Goal: Task Accomplishment & Management: Use online tool/utility

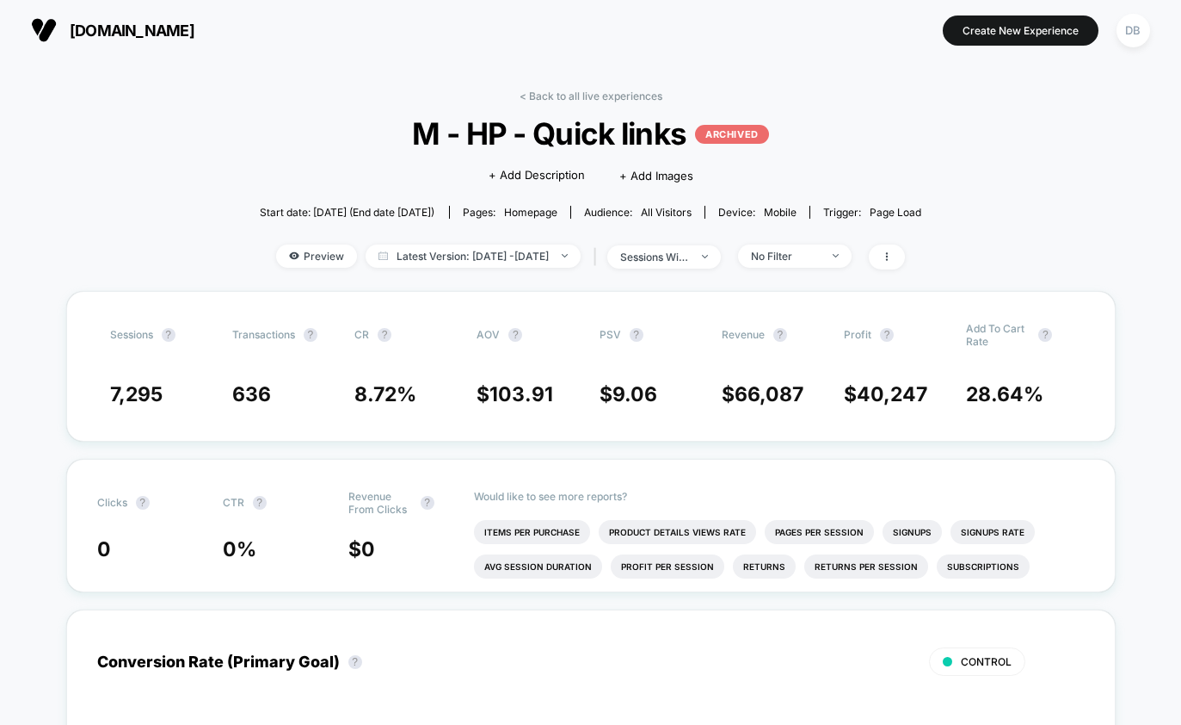
click at [38, 21] on img at bounding box center [44, 30] width 26 height 26
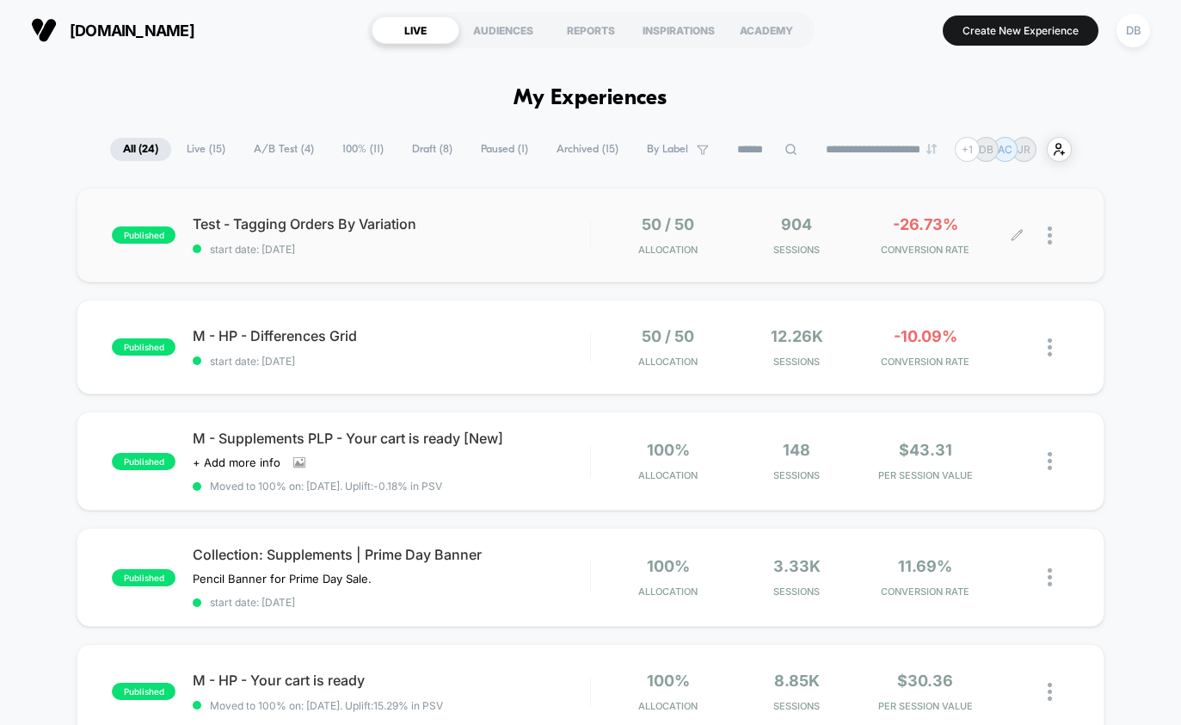
click at [1018, 235] on icon at bounding box center [1017, 235] width 13 height 13
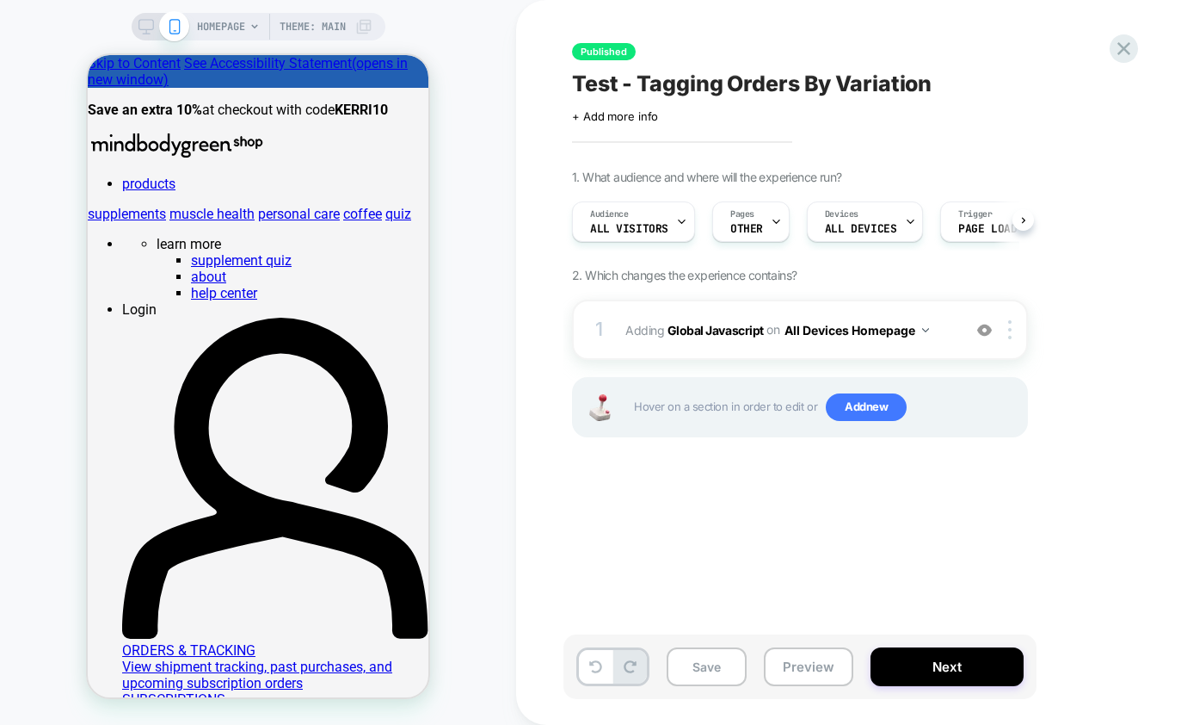
scroll to position [0, 1]
click at [723, 328] on b "Global Javascript" at bounding box center [716, 329] width 96 height 15
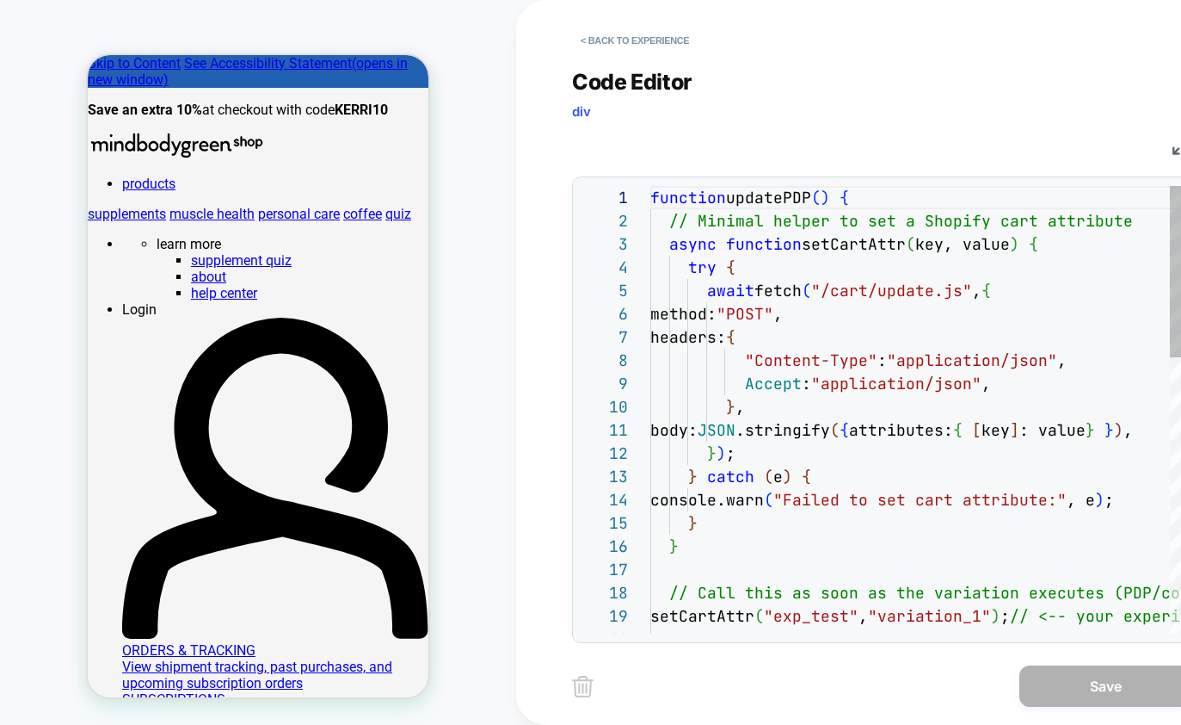
scroll to position [232, 0]
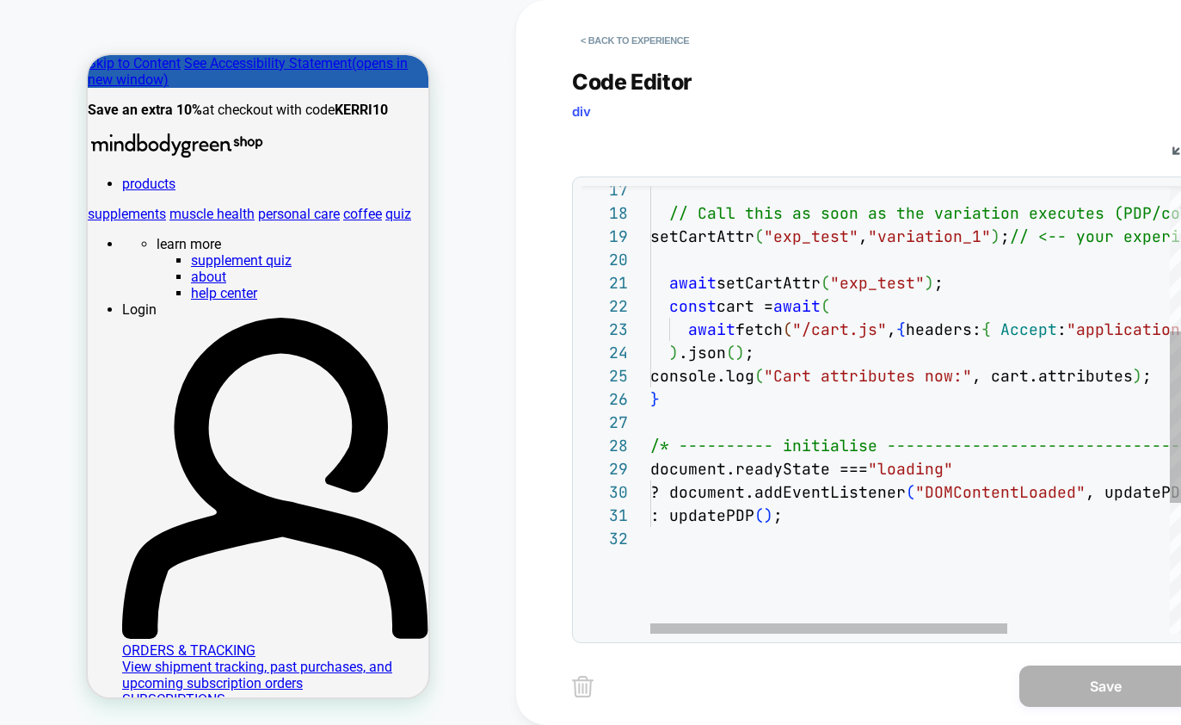
click at [793, 238] on div "// Call this as soon as the variation executes (PD P/collection/home/cart) setC…" at bounding box center [1038, 390] width 774 height 1168
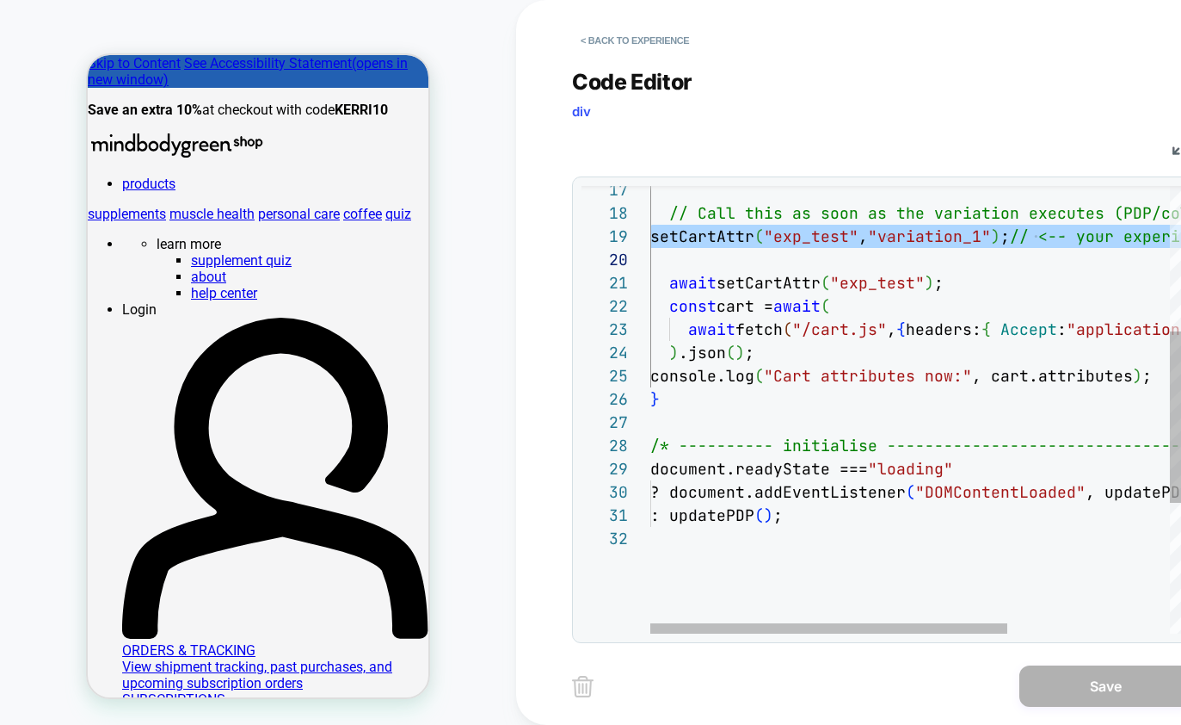
click at [827, 284] on div "// Call this as soon as the variation executes (PD P/collection/home/cart) setC…" at bounding box center [1038, 390] width 774 height 1168
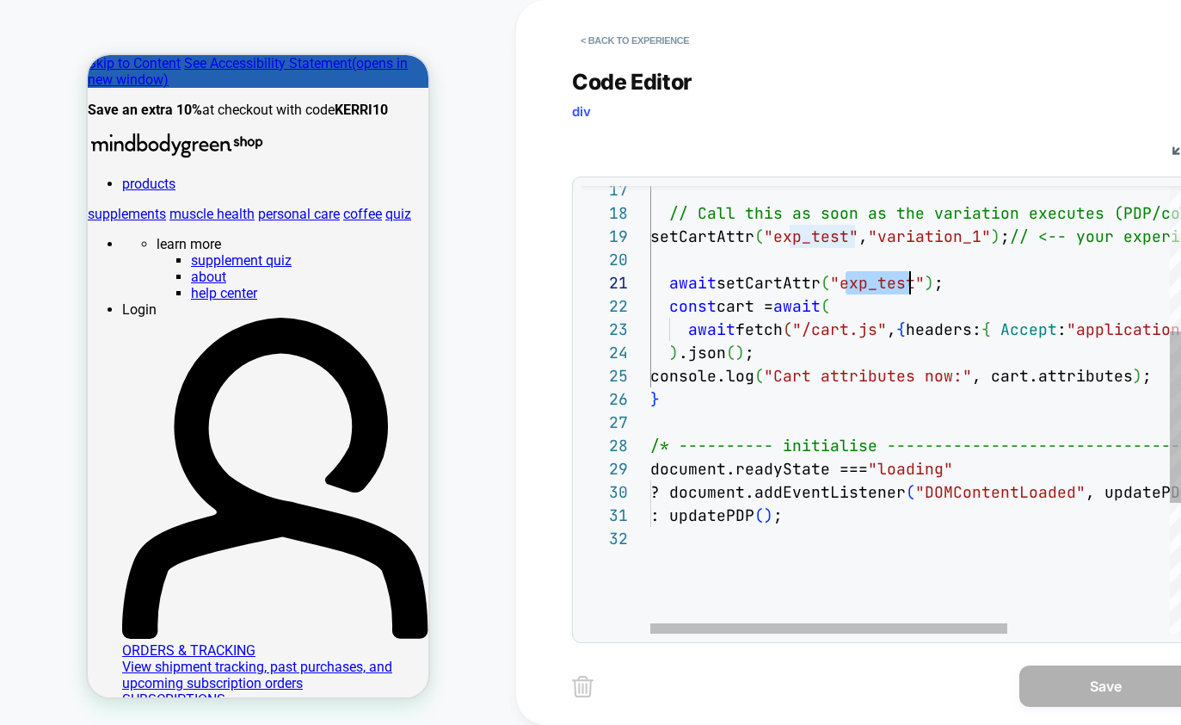
scroll to position [0, 269]
drag, startPoint x: 845, startPoint y: 284, endPoint x: 918, endPoint y: 284, distance: 73.1
click at [918, 284] on div "// Call this as soon as the variation executes (PD P/collection/home/cart) setC…" at bounding box center [1038, 390] width 774 height 1168
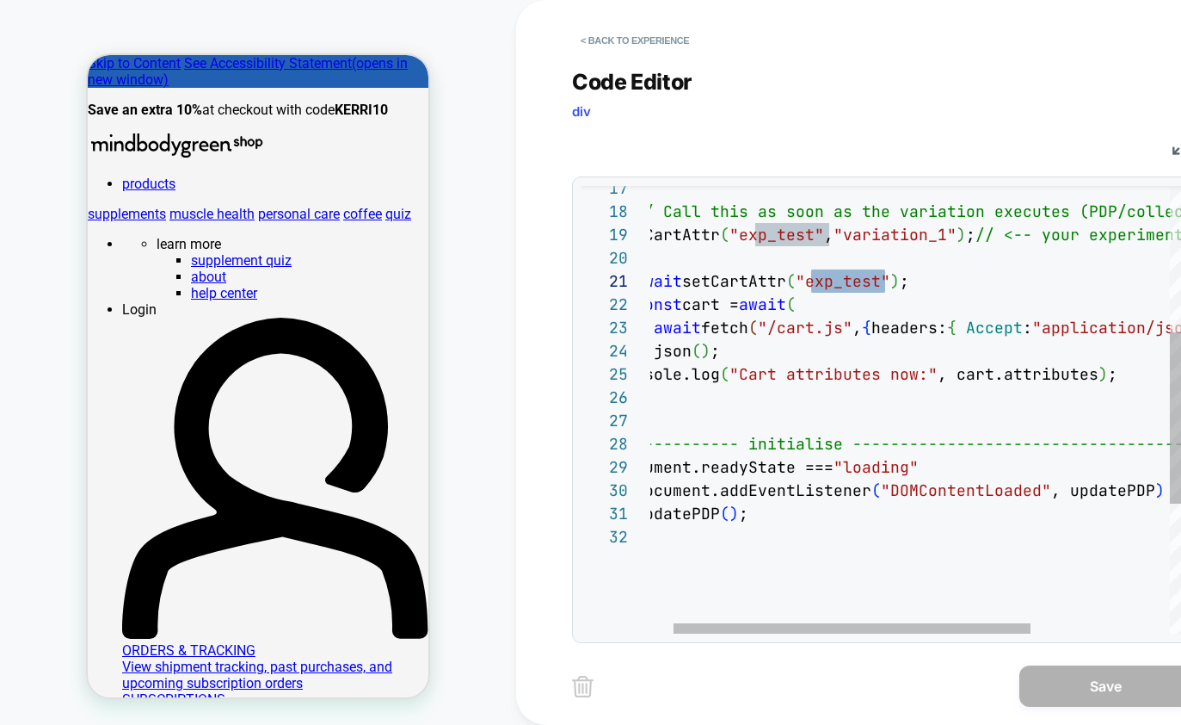
type textarea "**********"
drag, startPoint x: 867, startPoint y: 235, endPoint x: 969, endPoint y: 237, distance: 101.6
click at [957, 237] on span ""variation_1"" at bounding box center [895, 235] width 123 height 20
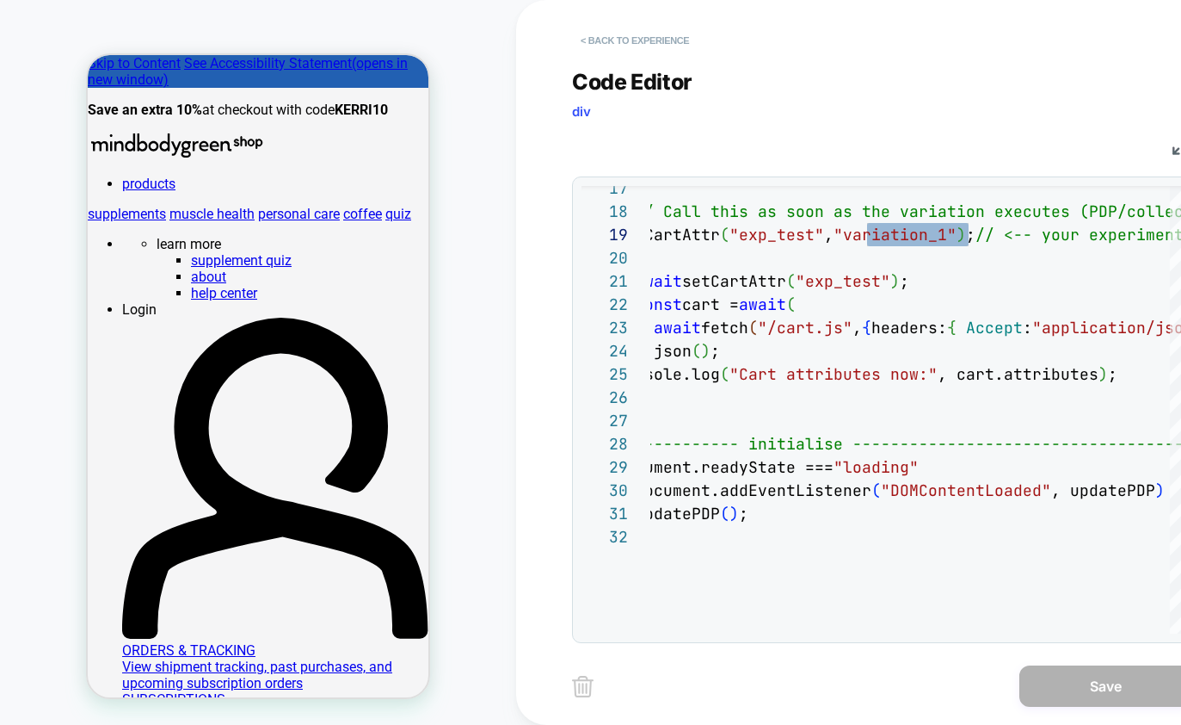
click at [605, 34] on button "< Back to experience" at bounding box center [635, 41] width 126 height 28
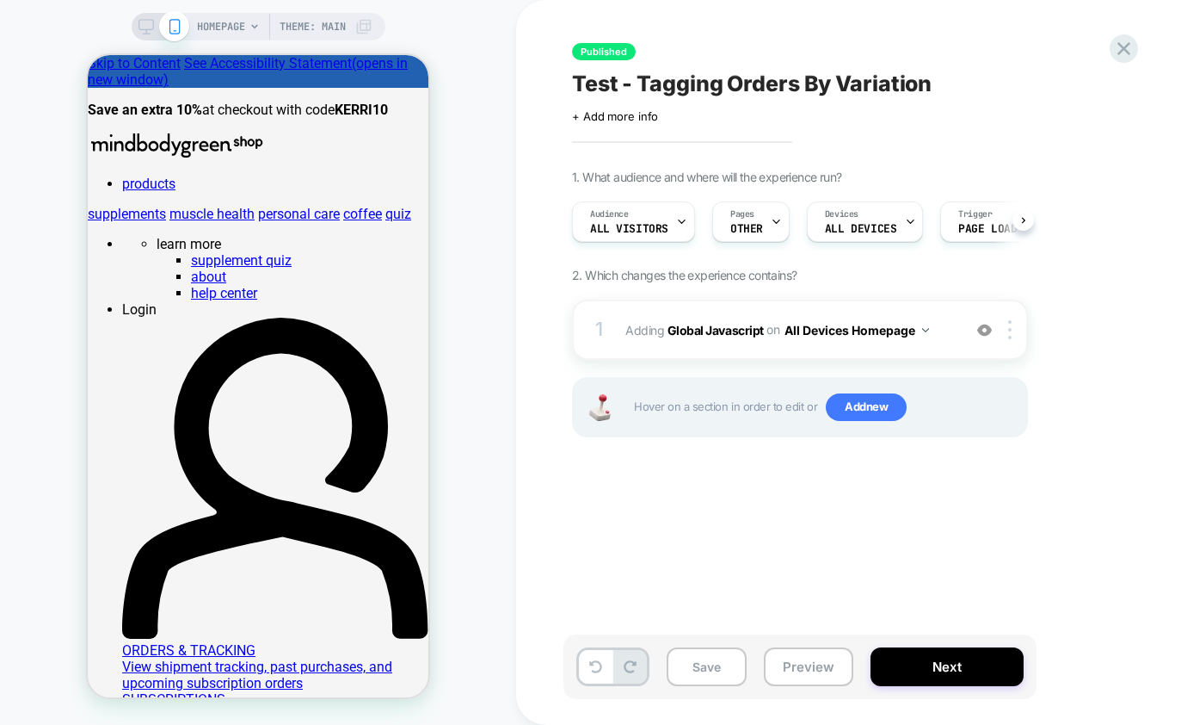
scroll to position [0, 1]
click at [858, 325] on button "All Devices Homepage" at bounding box center [857, 330] width 145 height 25
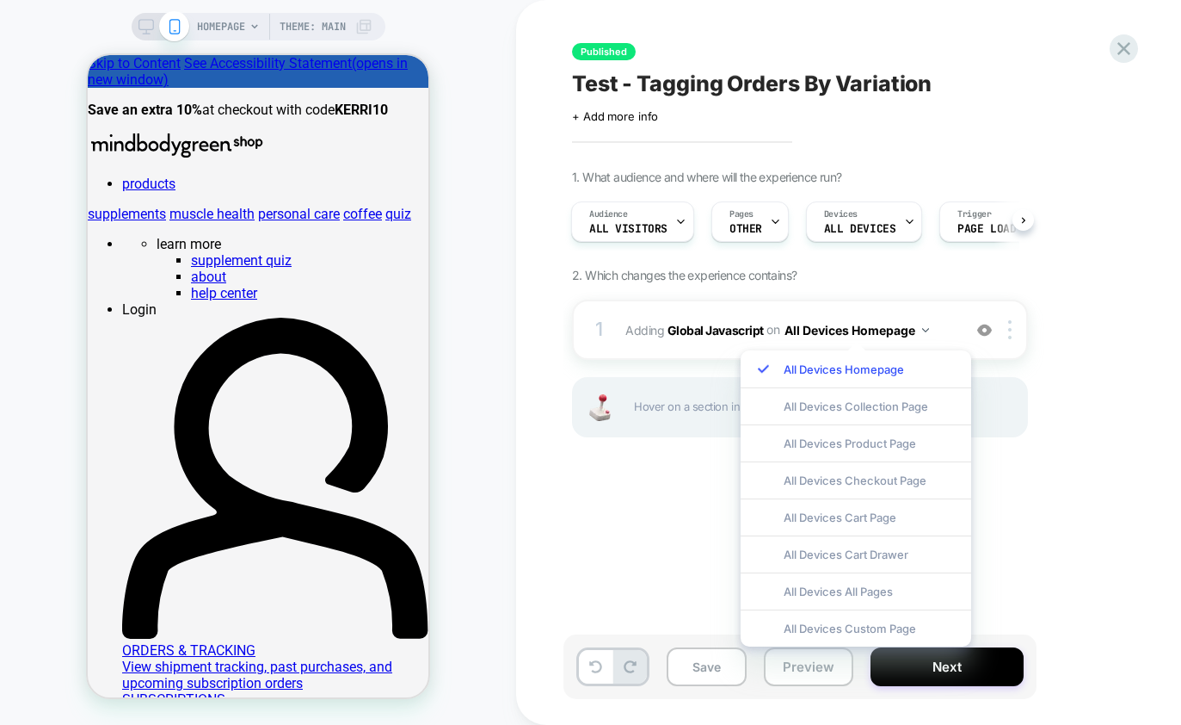
click at [836, 447] on div "All Devices Product Page" at bounding box center [856, 442] width 231 height 37
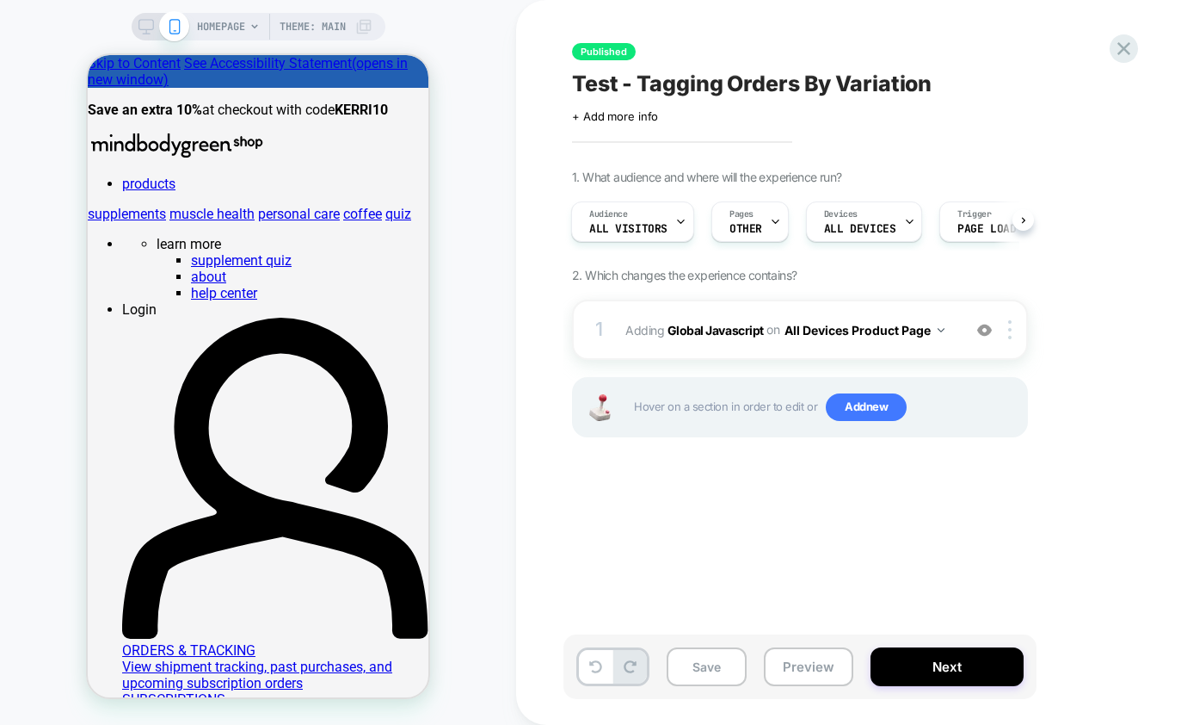
click at [928, 500] on div "Published Test - Tagging Orders By Variation Click to edit experience details +…" at bounding box center [886, 362] width 645 height 690
click at [733, 319] on span "Adding Global Javascript on All Devices Product Page" at bounding box center [790, 330] width 328 height 25
click at [726, 330] on b "Global Javascript" at bounding box center [716, 329] width 96 height 15
click at [831, 332] on button "All Devices Product Page" at bounding box center [865, 330] width 160 height 25
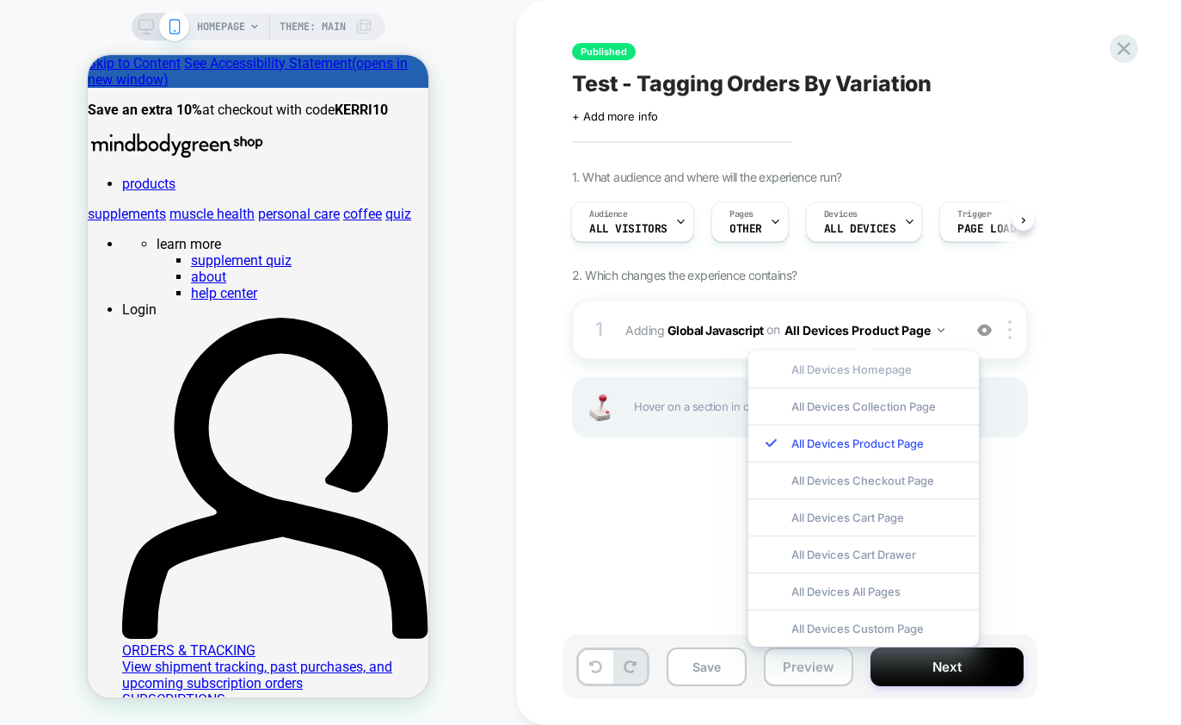
click at [823, 362] on div "All Devices Homepage" at bounding box center [864, 368] width 231 height 37
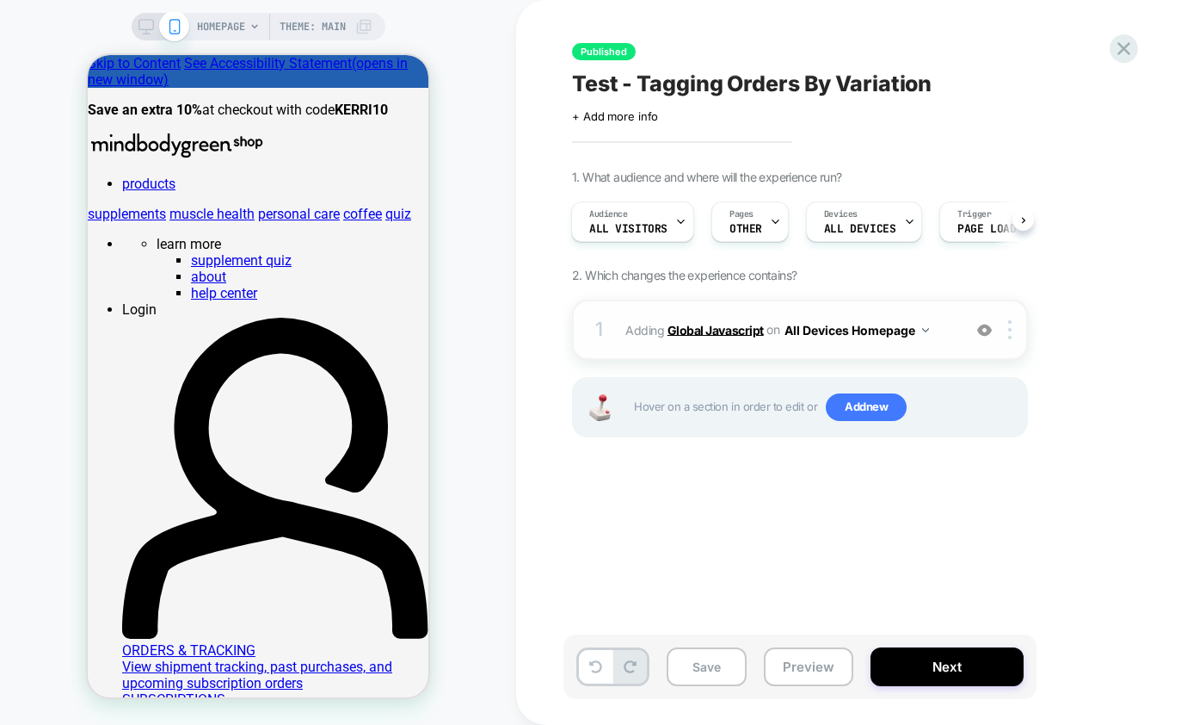
click at [733, 334] on b "Global Javascript" at bounding box center [716, 329] width 96 height 15
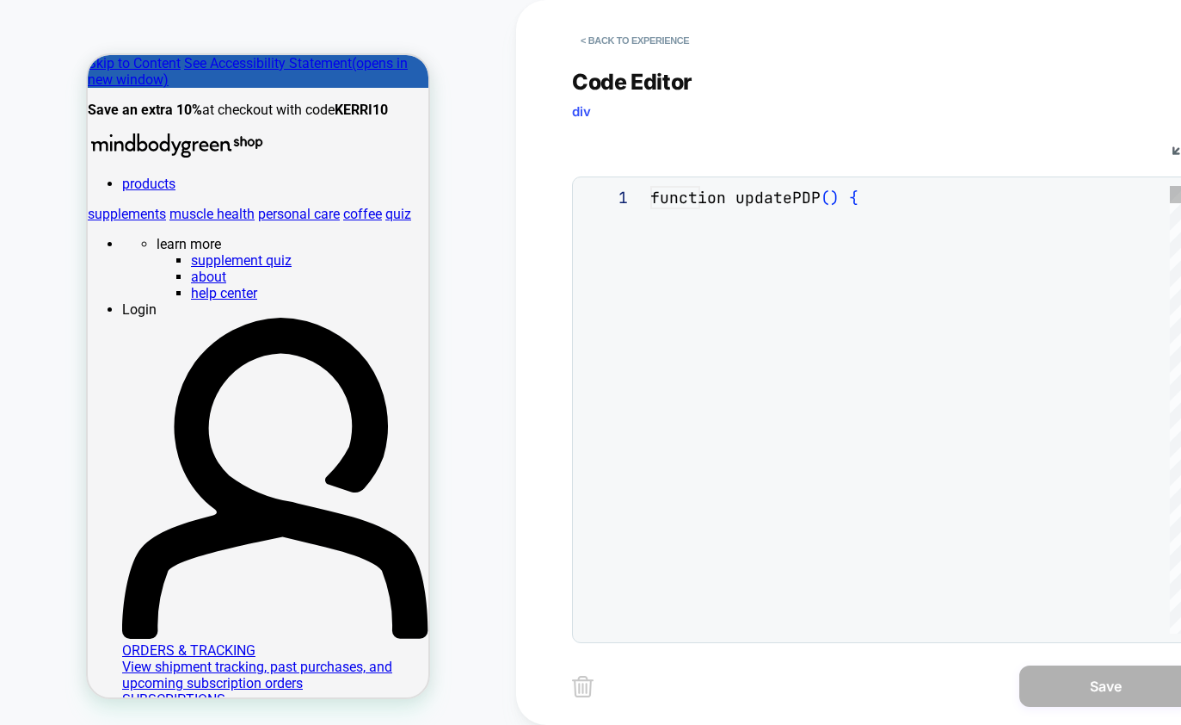
scroll to position [232, 0]
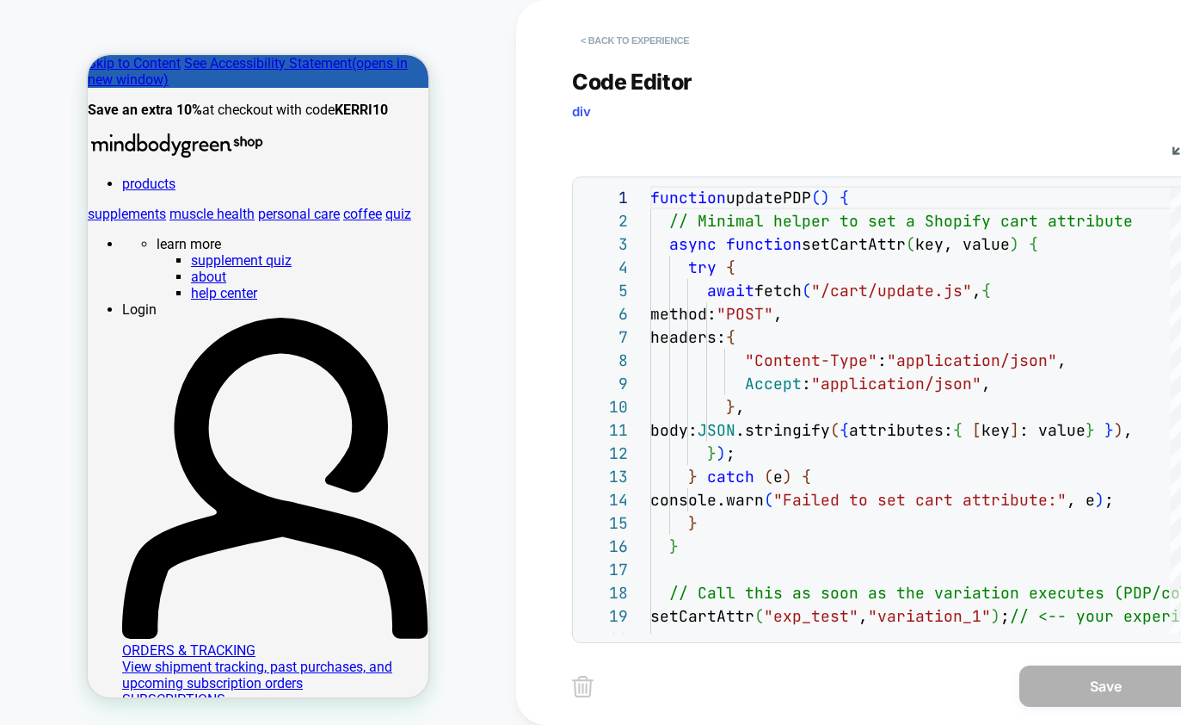
click at [595, 43] on button "< Back to experience" at bounding box center [635, 41] width 126 height 28
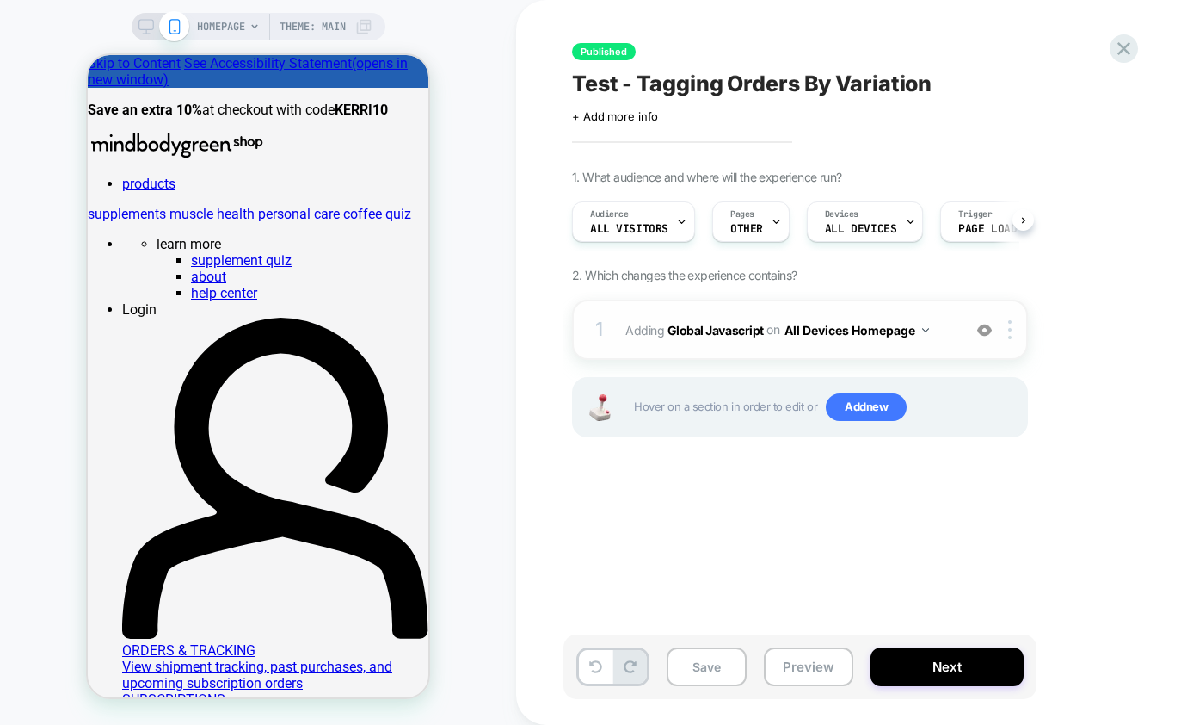
scroll to position [0, 1]
click at [848, 329] on button "All Devices Homepage" at bounding box center [857, 330] width 145 height 25
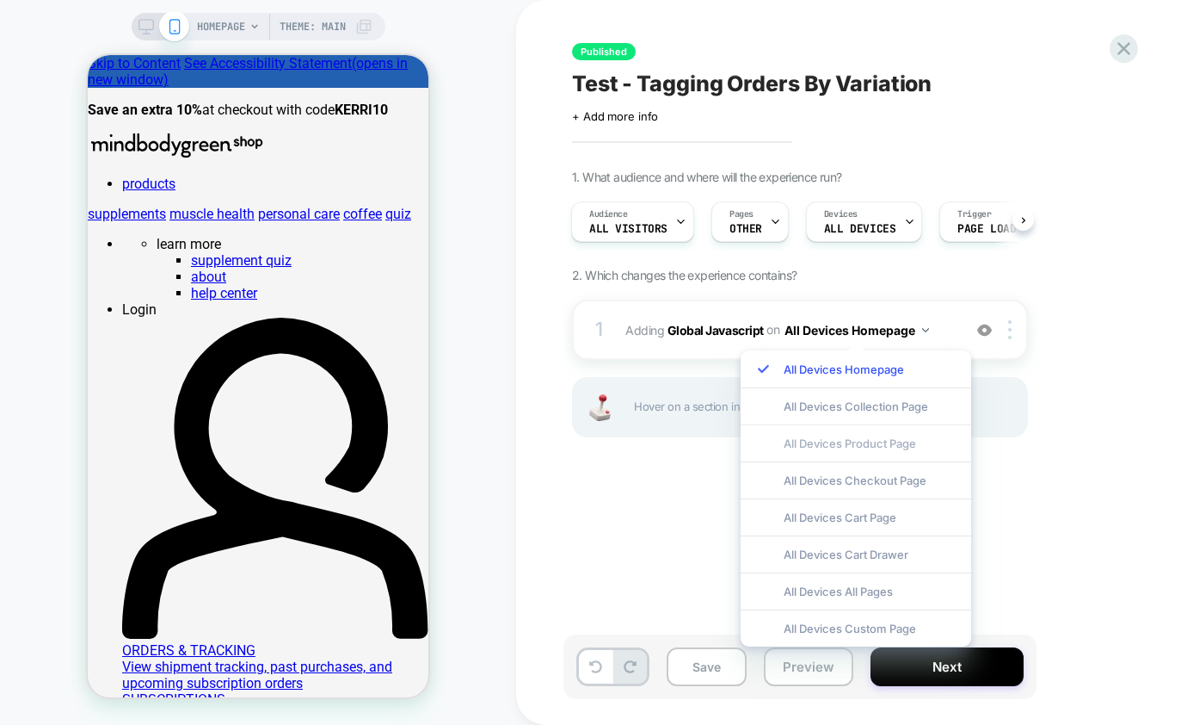
click at [846, 440] on div "All Devices Product Page" at bounding box center [856, 442] width 231 height 37
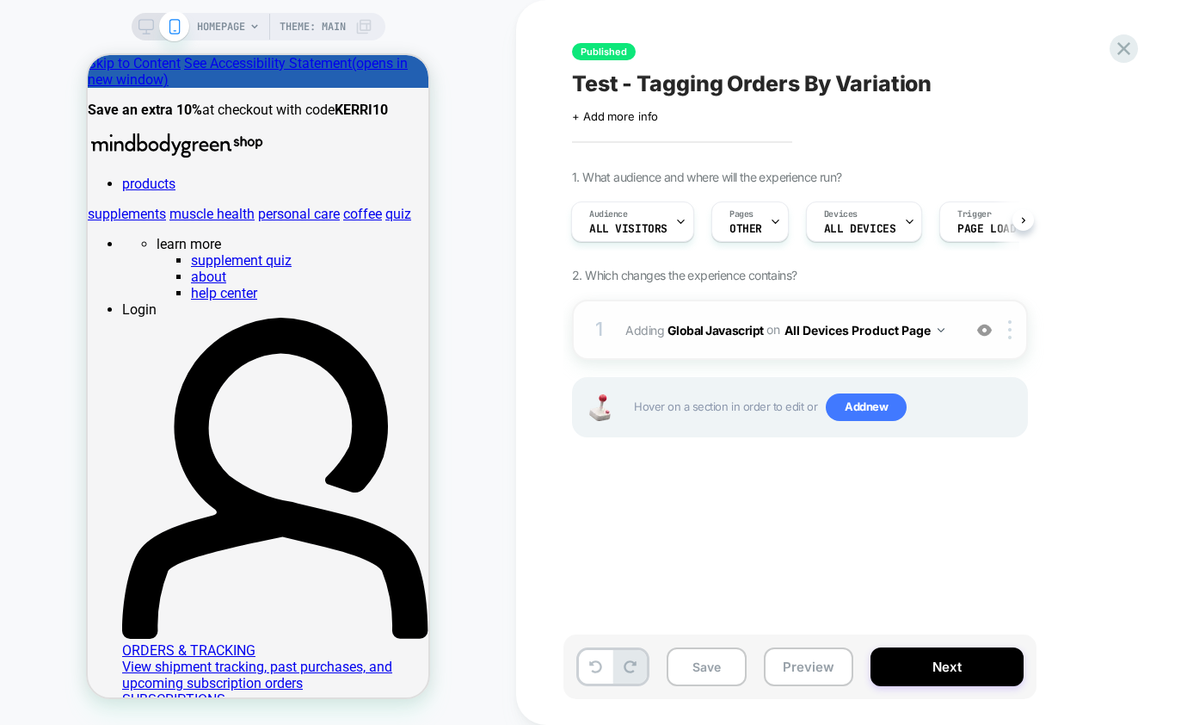
click at [849, 330] on button "All Devices Product Page" at bounding box center [865, 330] width 160 height 25
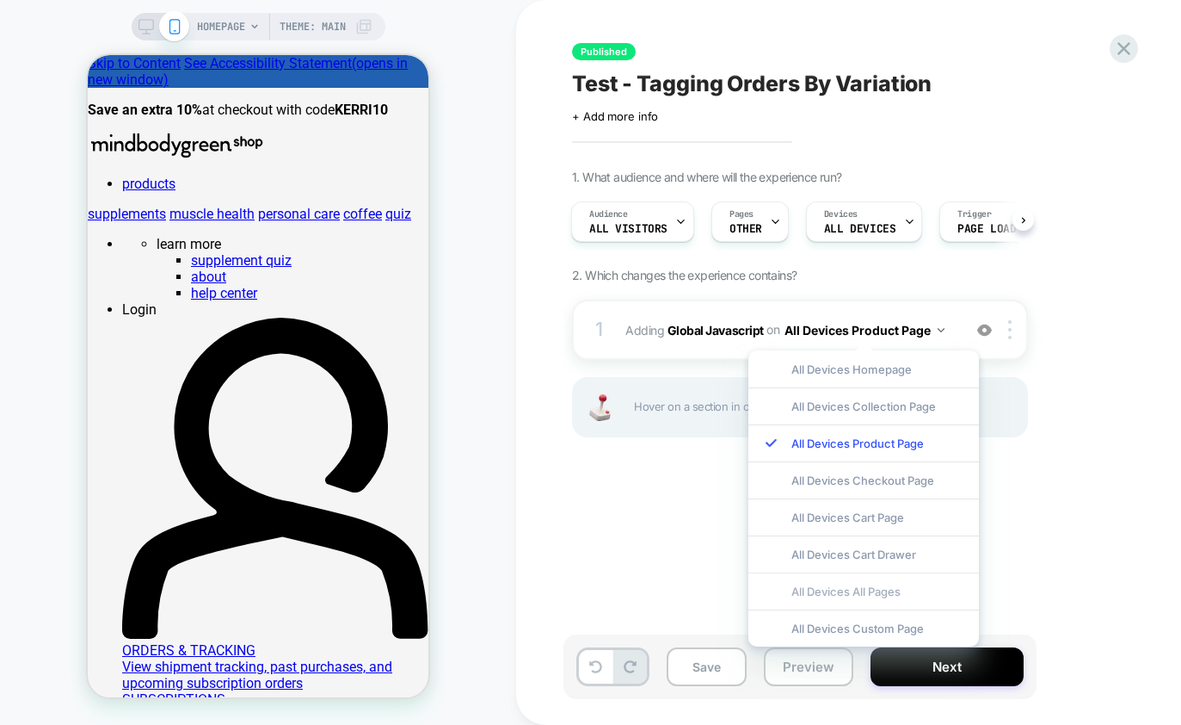
click at [867, 588] on div "All Devices All Pages" at bounding box center [864, 590] width 231 height 37
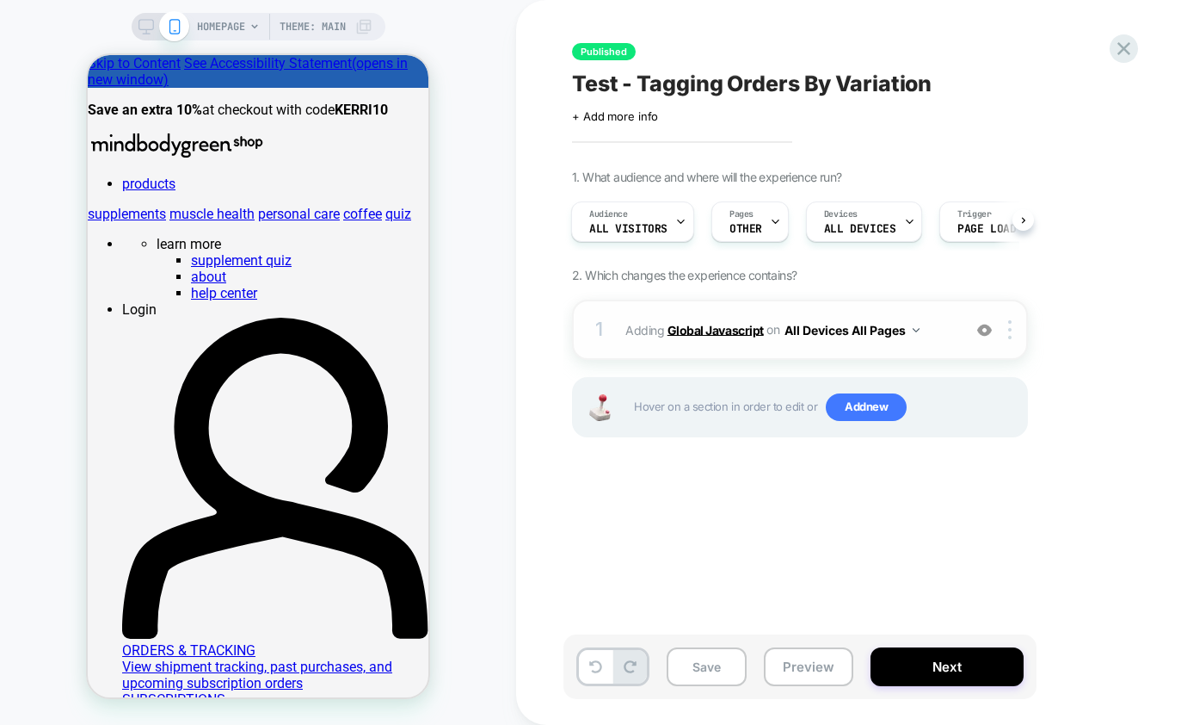
click at [700, 332] on b "Global Javascript" at bounding box center [716, 329] width 96 height 15
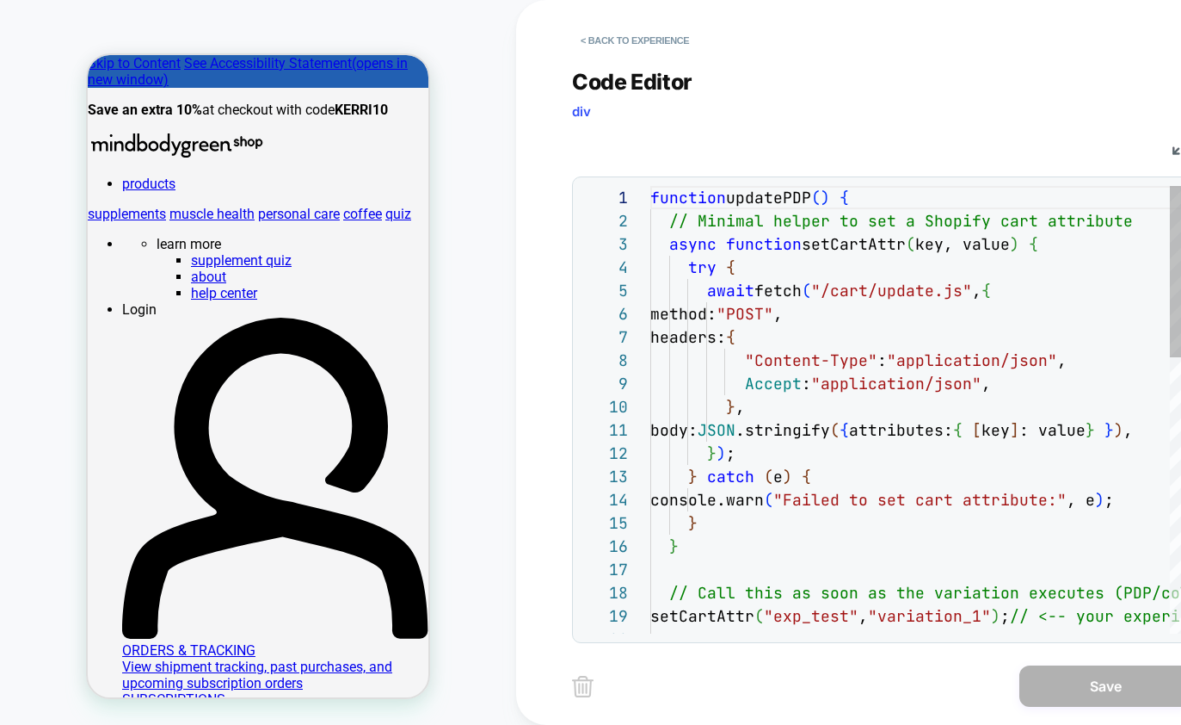
scroll to position [232, 0]
click at [613, 36] on button "< Back to experience" at bounding box center [635, 41] width 126 height 28
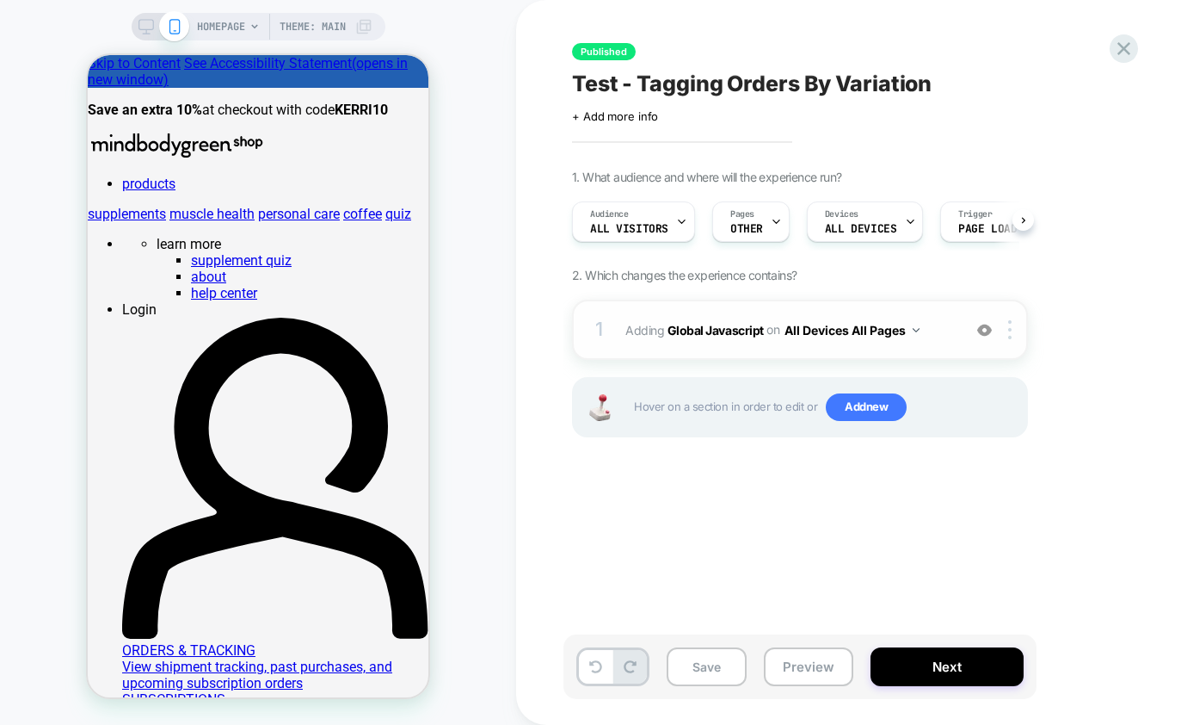
scroll to position [0, 1]
click at [761, 217] on div "Pages OTHER" at bounding box center [745, 221] width 67 height 39
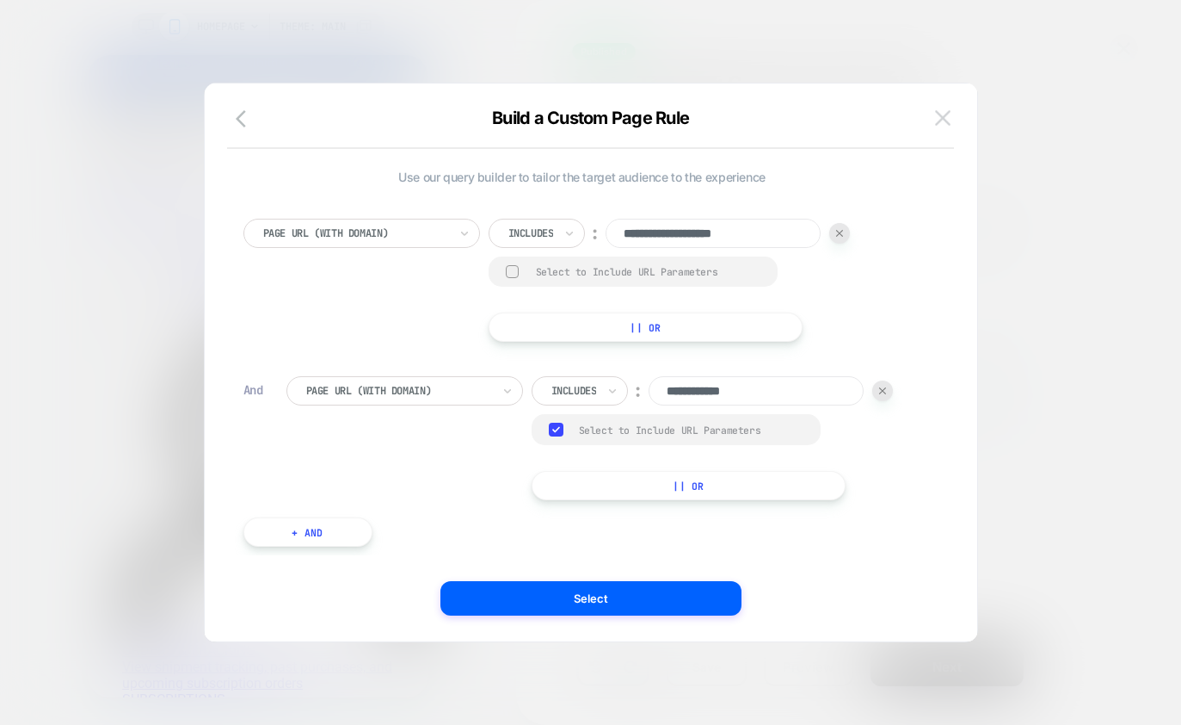
click at [948, 112] on img at bounding box center [942, 117] width 15 height 15
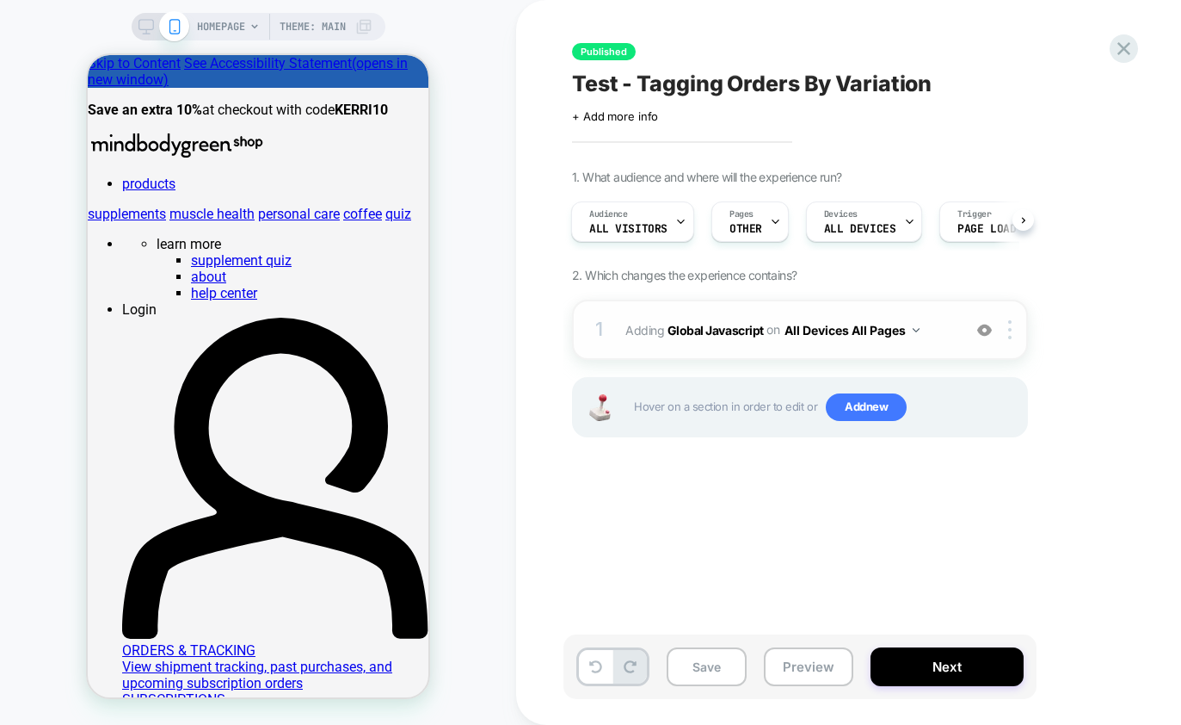
click at [829, 334] on button "All Devices All Pages" at bounding box center [852, 330] width 135 height 25
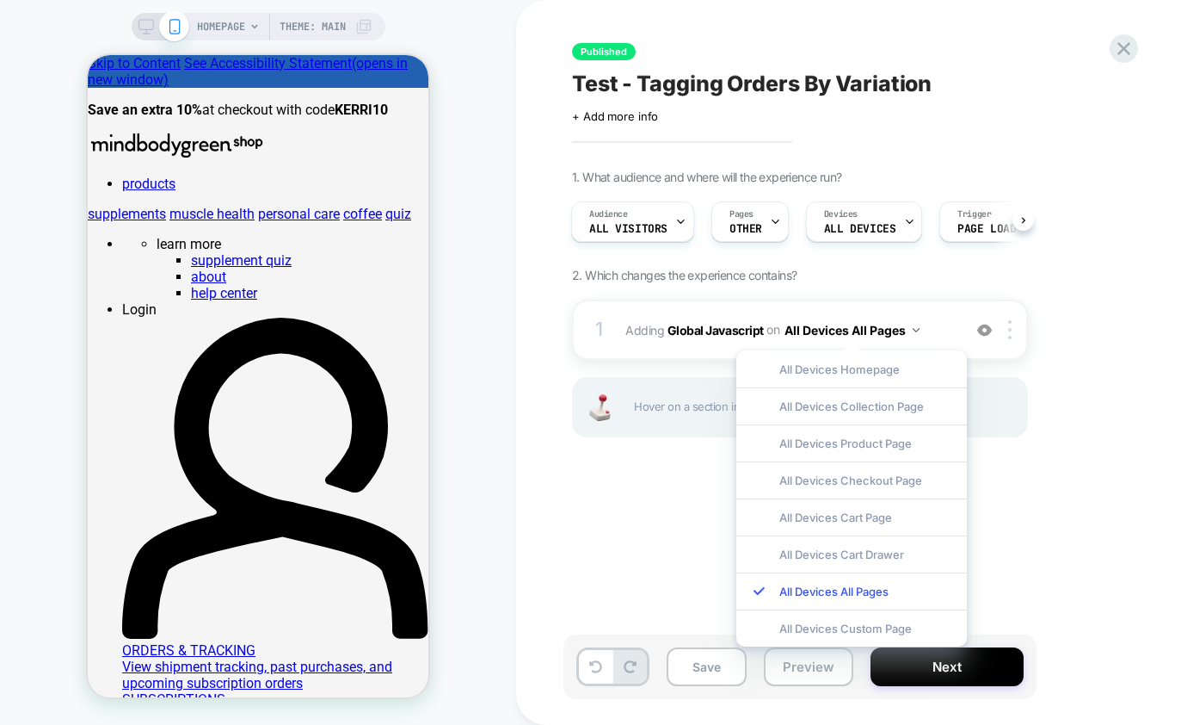
click at [1004, 535] on div "Published Test - Tagging Orders By Variation Click to edit experience details +…" at bounding box center [886, 362] width 645 height 690
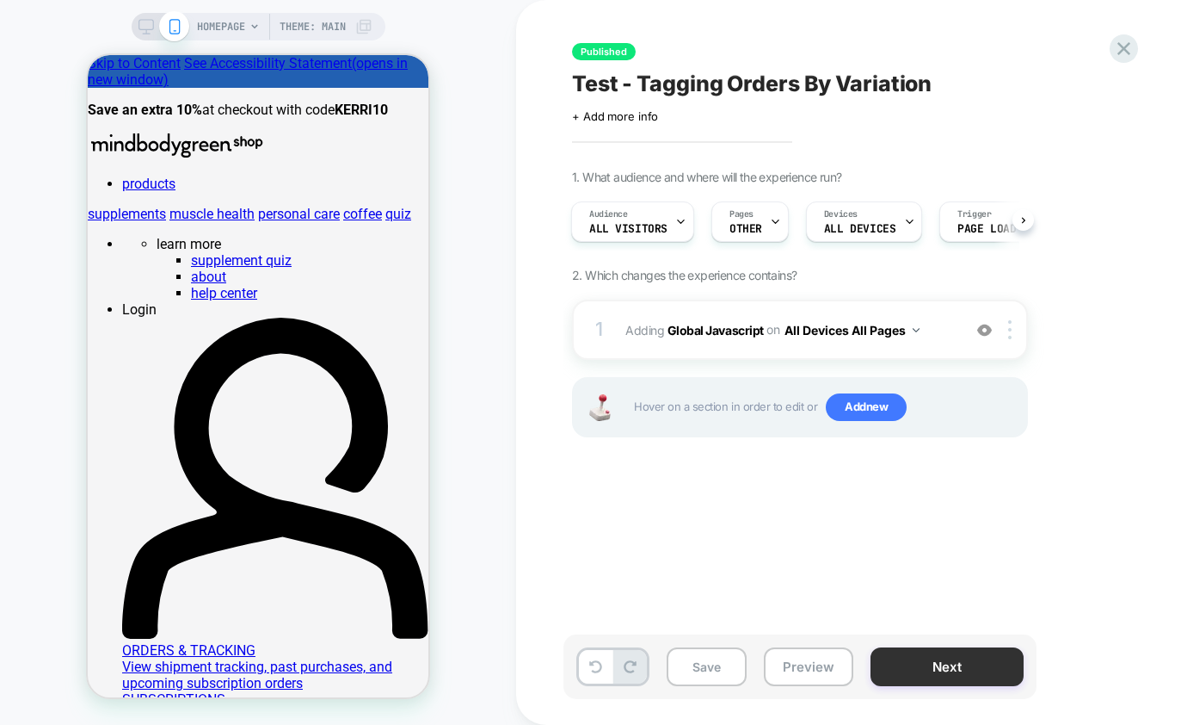
click at [949, 664] on button "Next" at bounding box center [947, 666] width 153 height 39
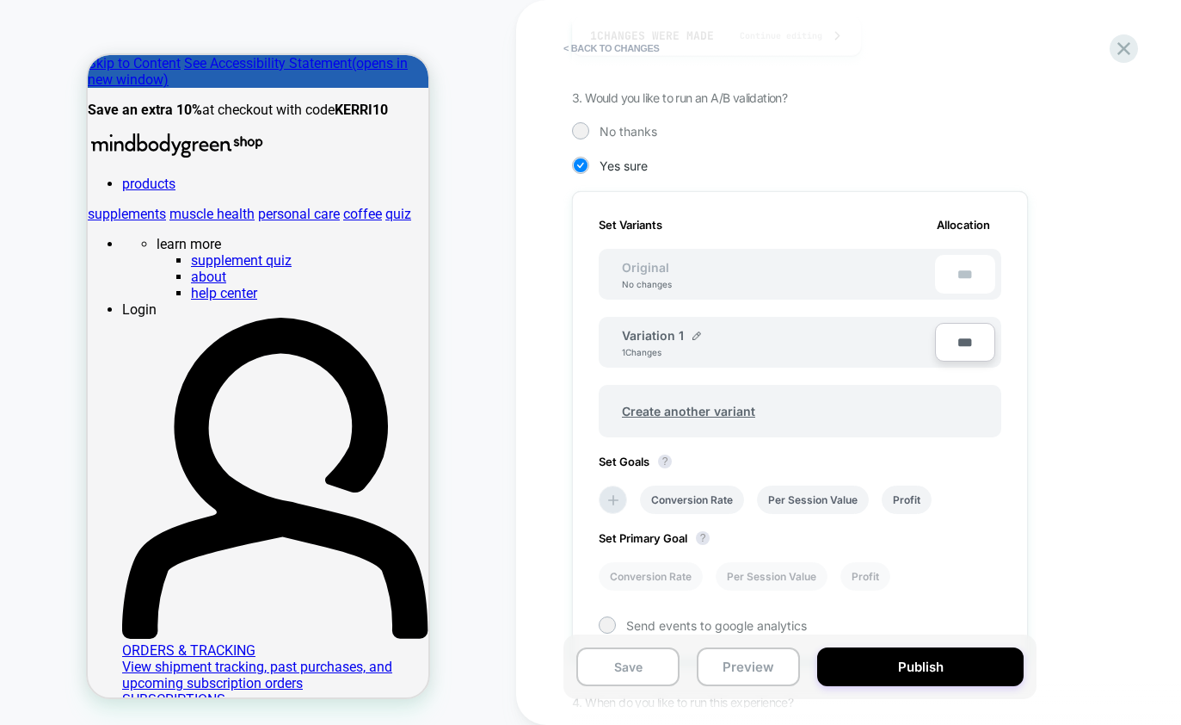
scroll to position [515, 0]
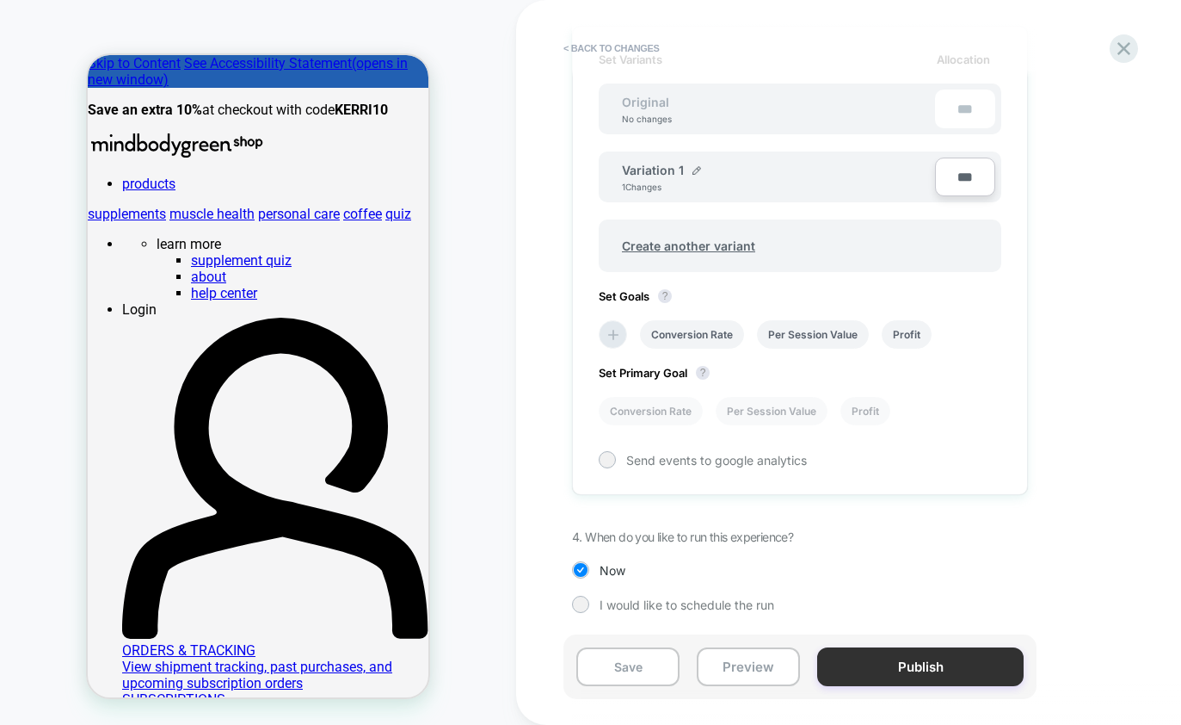
click at [915, 661] on button "Publish" at bounding box center [920, 666] width 207 height 39
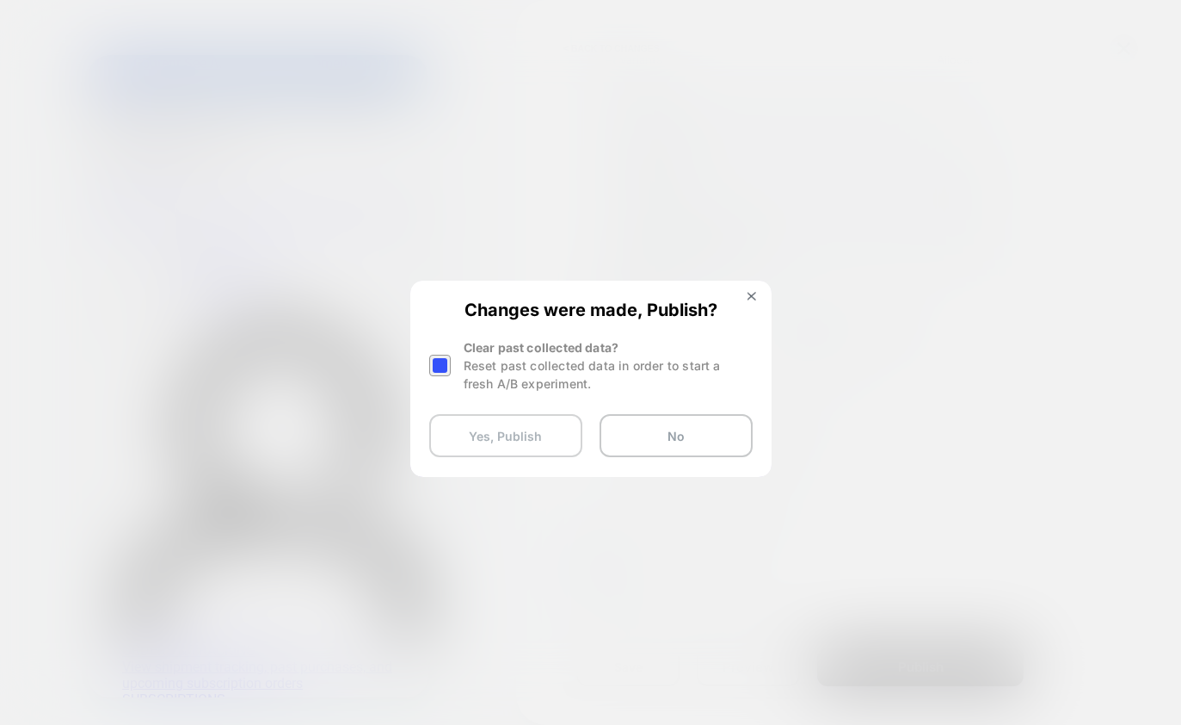
click at [532, 437] on button "Yes, Publish" at bounding box center [505, 435] width 153 height 43
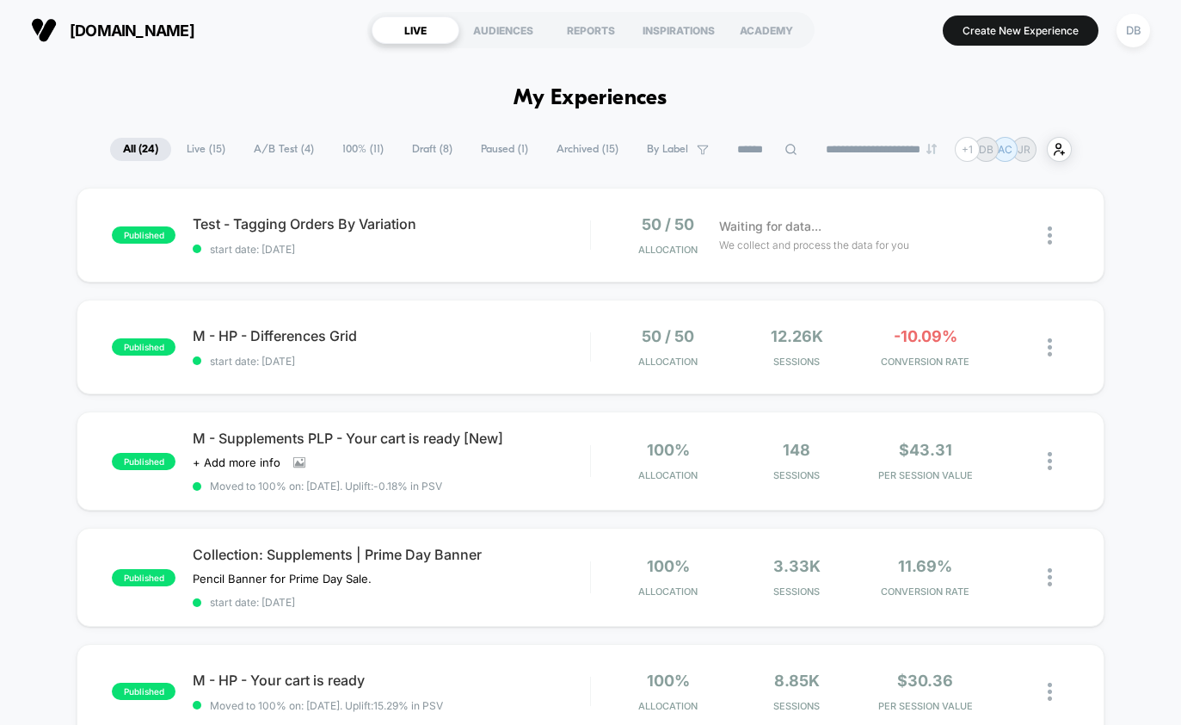
click at [1050, 242] on img at bounding box center [1050, 235] width 4 height 18
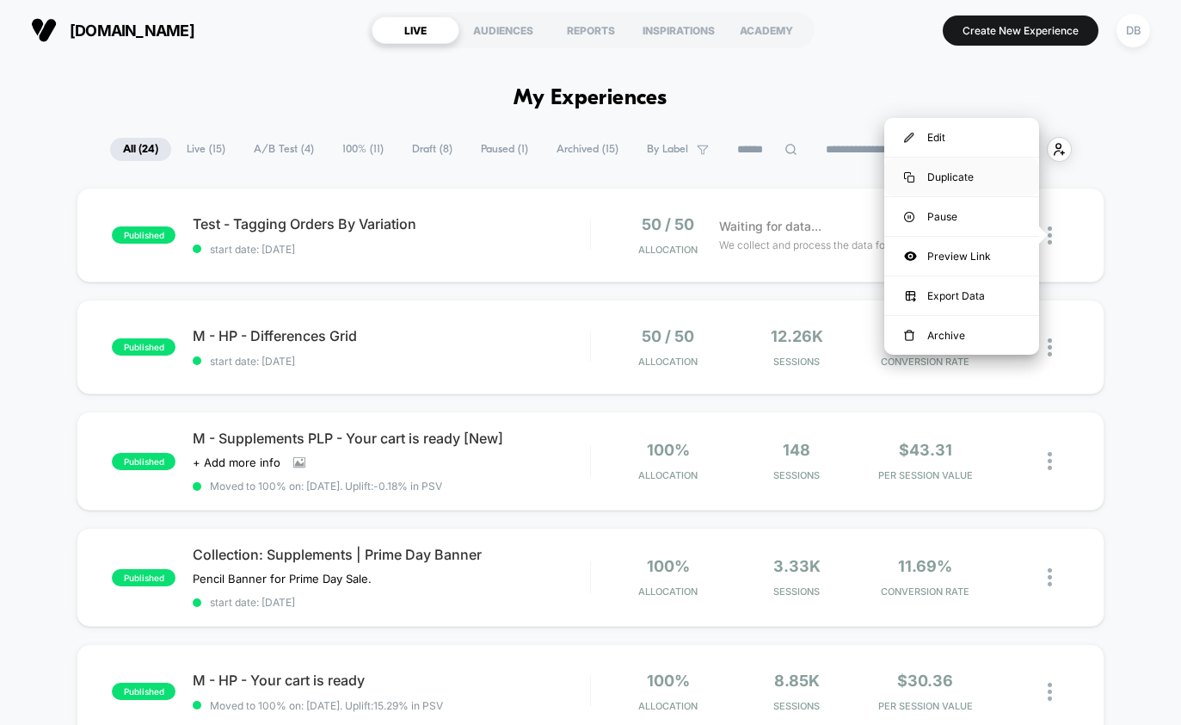
click at [970, 184] on div "Duplicate" at bounding box center [962, 176] width 155 height 39
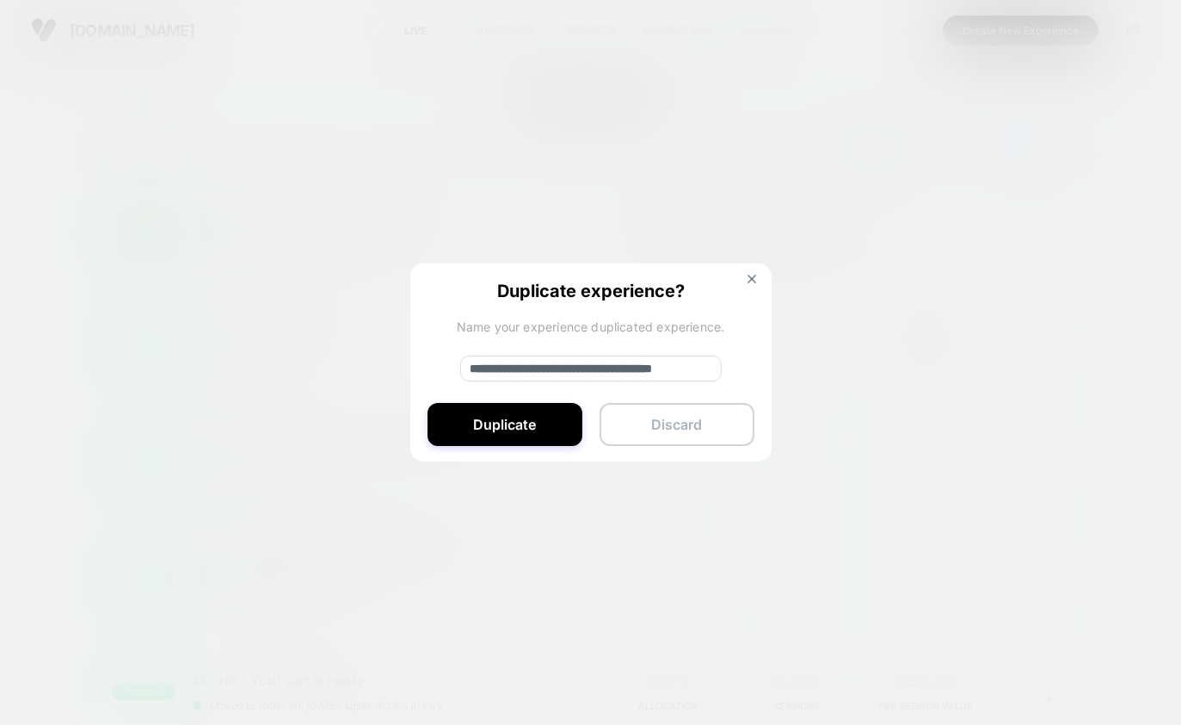
click at [633, 435] on button "Discard" at bounding box center [677, 424] width 155 height 43
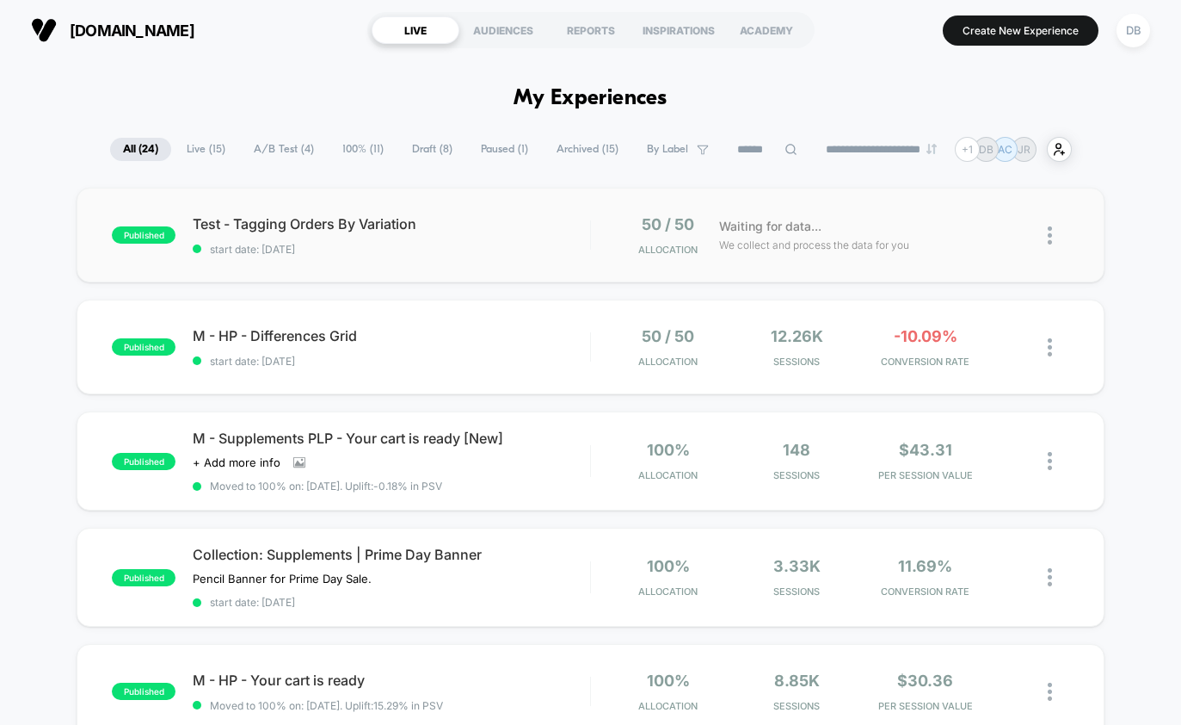
click at [1049, 239] on img at bounding box center [1050, 235] width 4 height 18
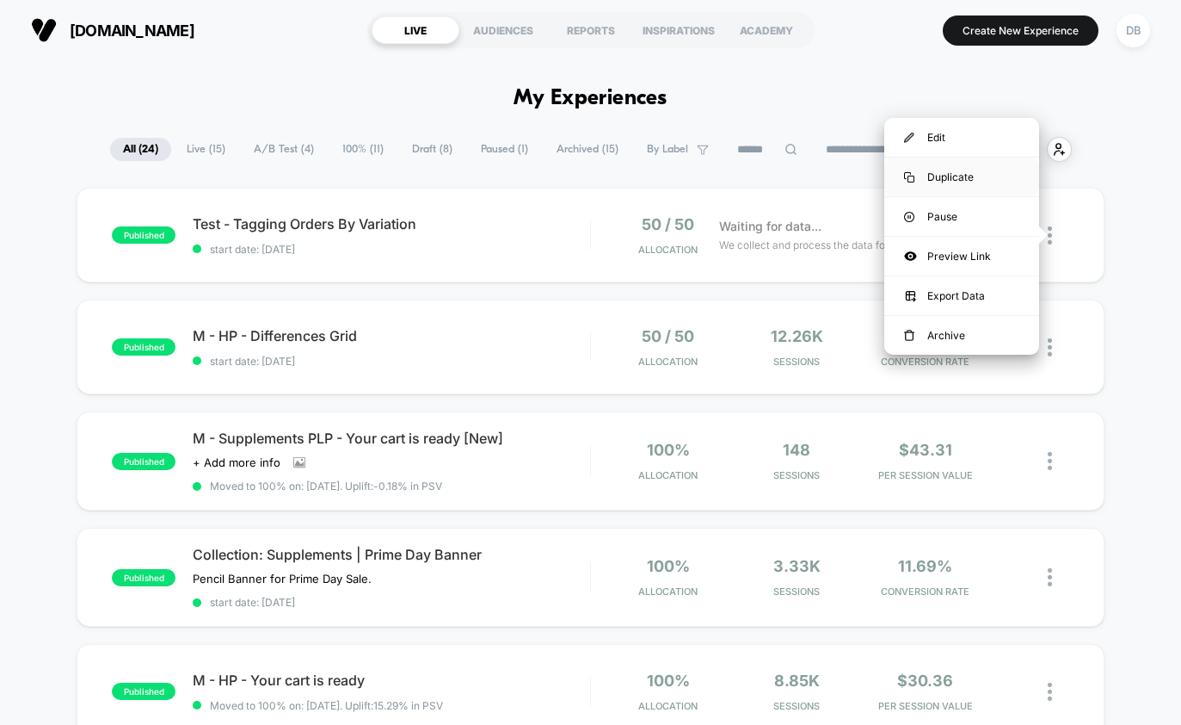
click at [956, 180] on div "Duplicate" at bounding box center [962, 176] width 155 height 39
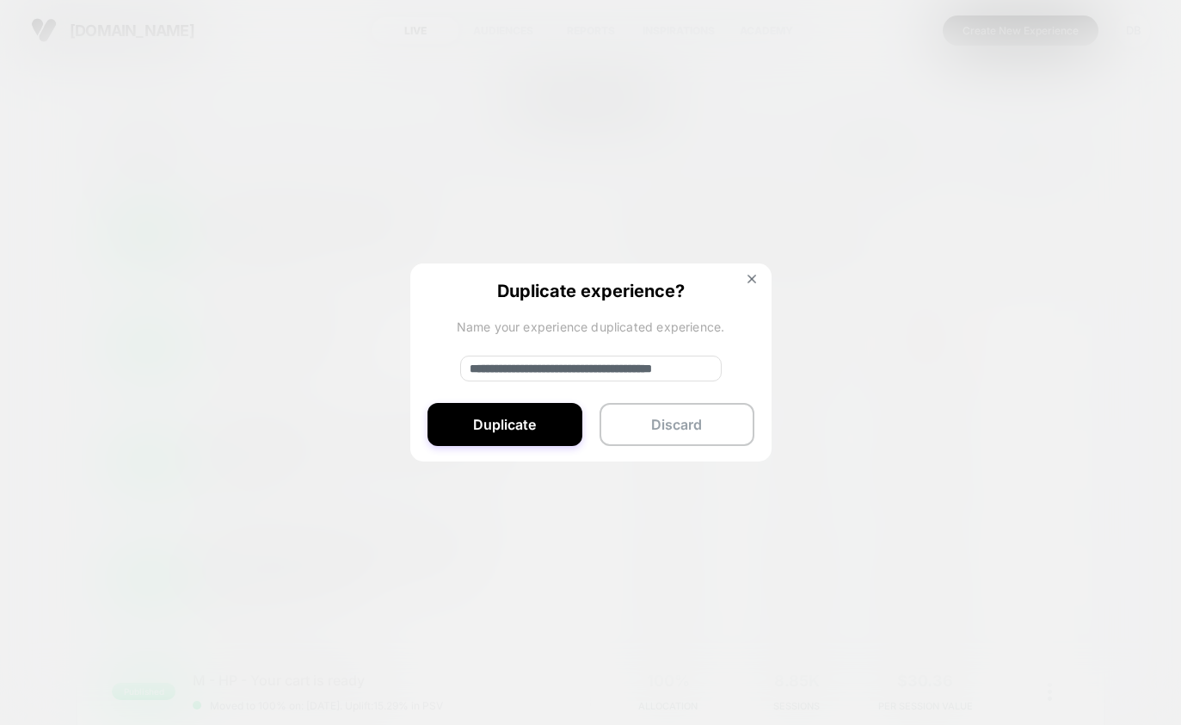
click at [557, 373] on input "**********" at bounding box center [591, 368] width 262 height 26
drag, startPoint x: 529, startPoint y: 364, endPoint x: 380, endPoint y: 361, distance: 148.9
click at [1048, 256] on div "**********" at bounding box center [1059, 235] width 22 height 40
type input "**********"
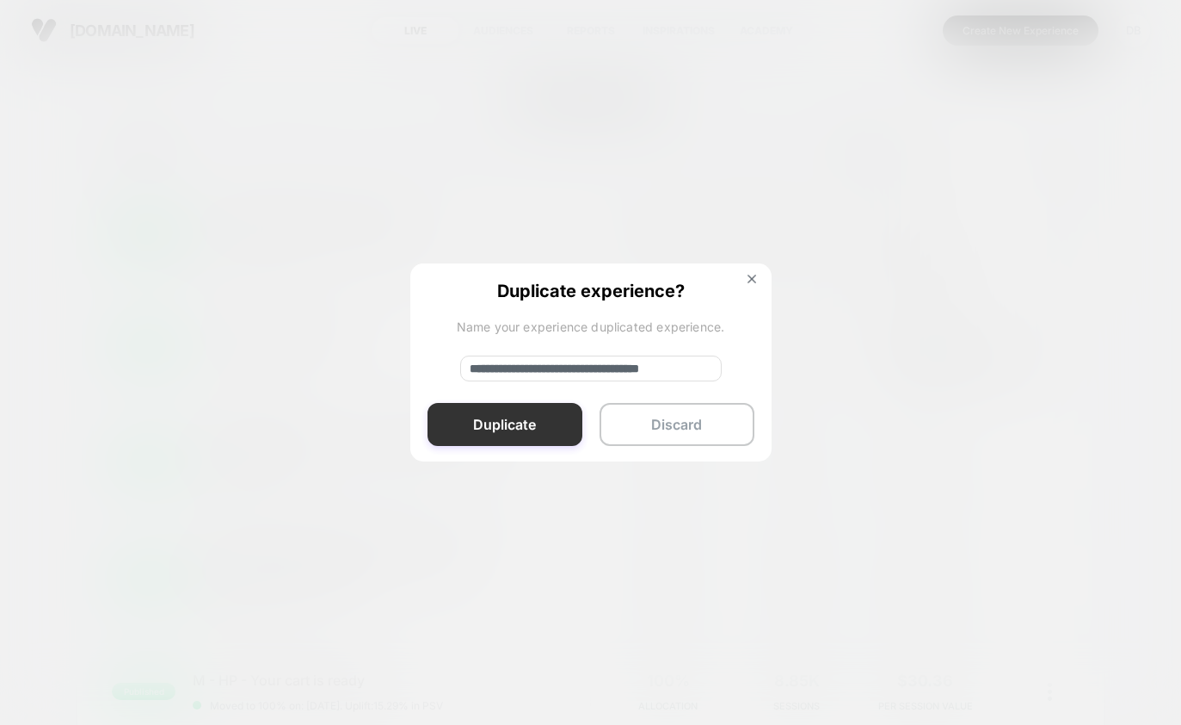
click at [553, 426] on button "Duplicate" at bounding box center [505, 424] width 155 height 43
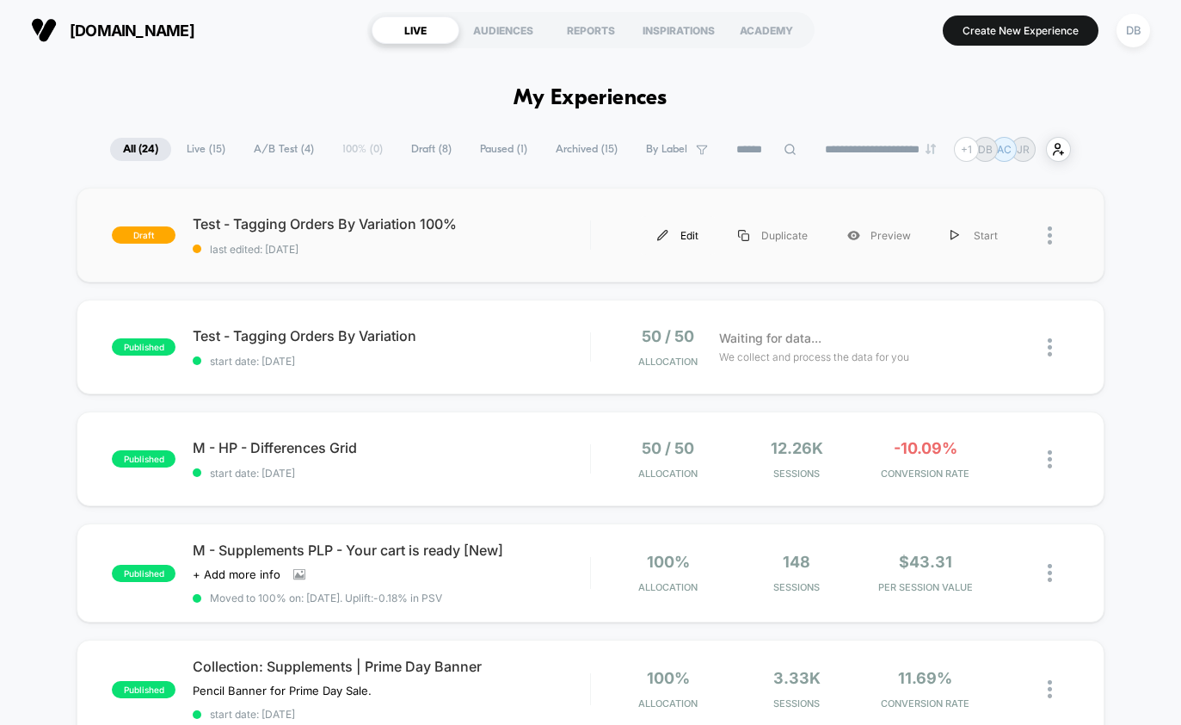
click at [679, 235] on div "Edit" at bounding box center [678, 235] width 81 height 39
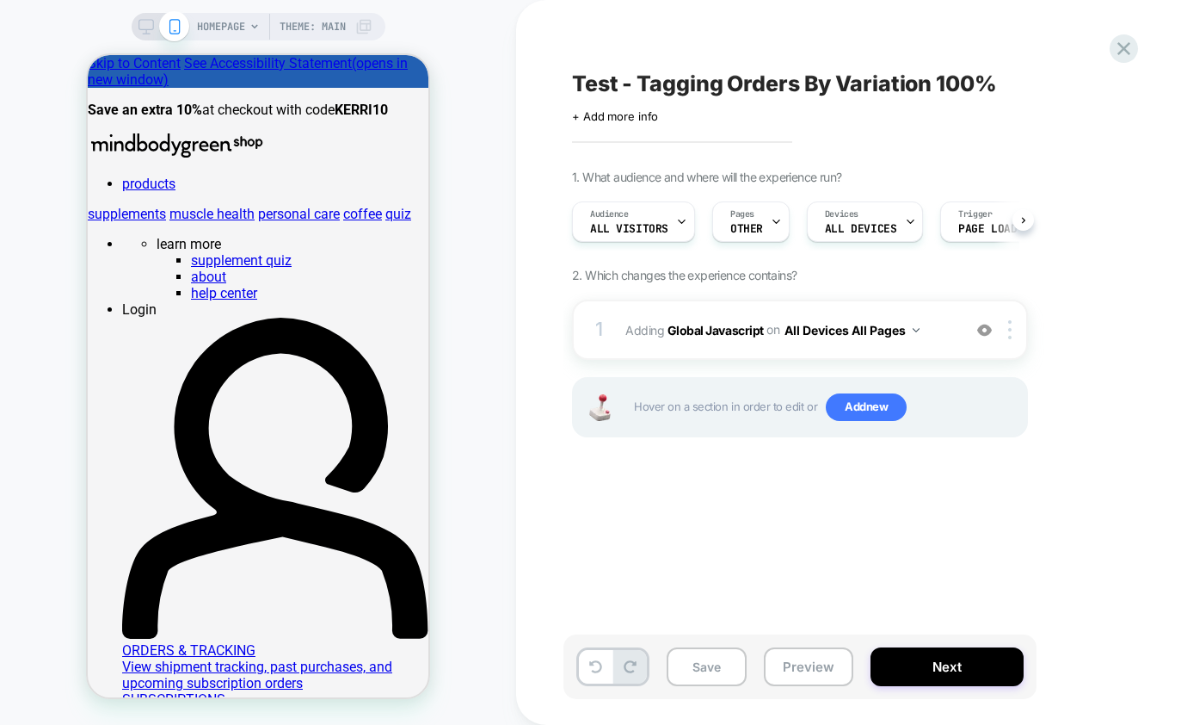
scroll to position [0, 1]
click at [731, 335] on b "Global Javascript" at bounding box center [716, 329] width 96 height 15
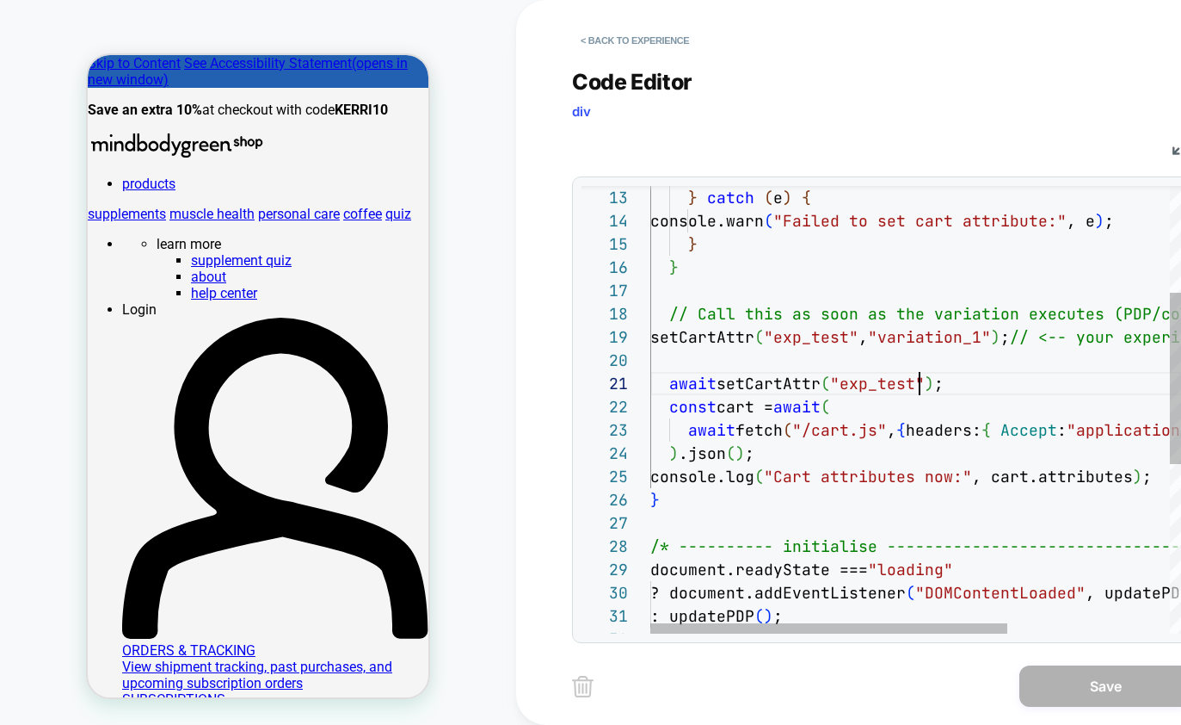
scroll to position [0, 269]
click at [918, 382] on div "} catch ( e ) { console.warn ( "Failed to set cart attribute:" , e ) ; } } // C…" at bounding box center [1038, 491] width 774 height 1168
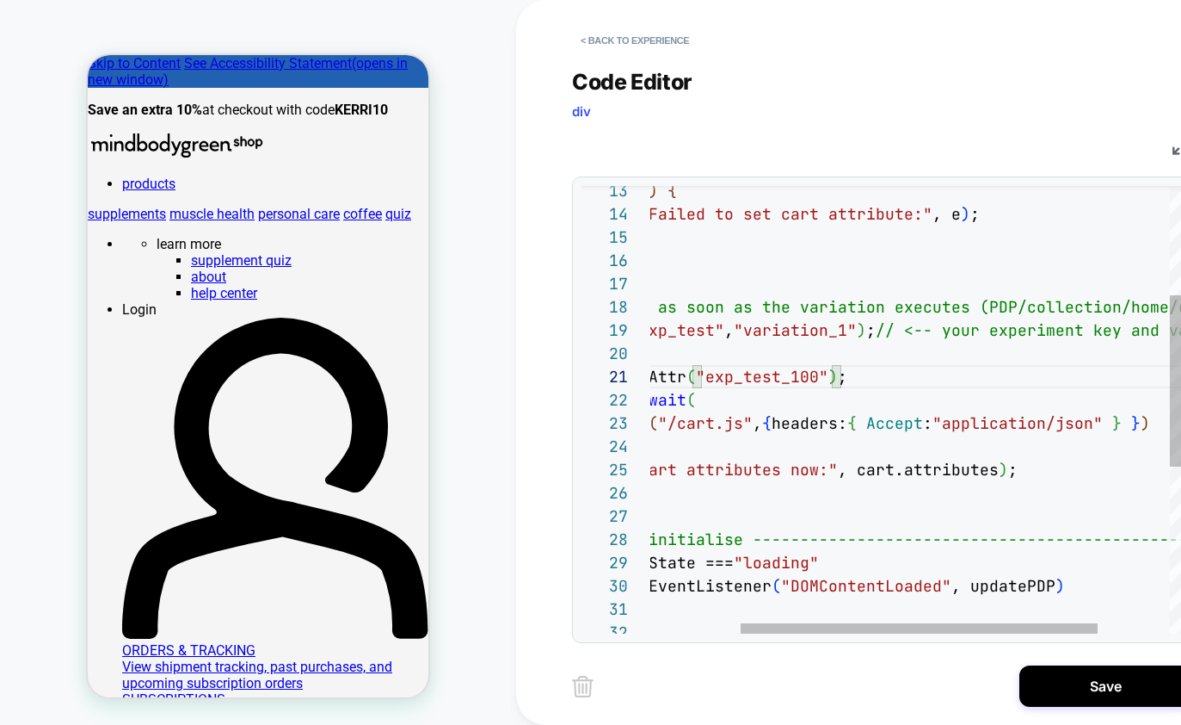
click at [870, 329] on div "} catch ( e ) { console.warn ( "Failed to set cart attribute:" , e ) ; } } // C…" at bounding box center [903, 484] width 774 height 1168
click at [851, 382] on div "} catch ( e ) { console.warn ( "Failed to set cart attribute:" , e ) ; } } // C…" at bounding box center [903, 484] width 774 height 1168
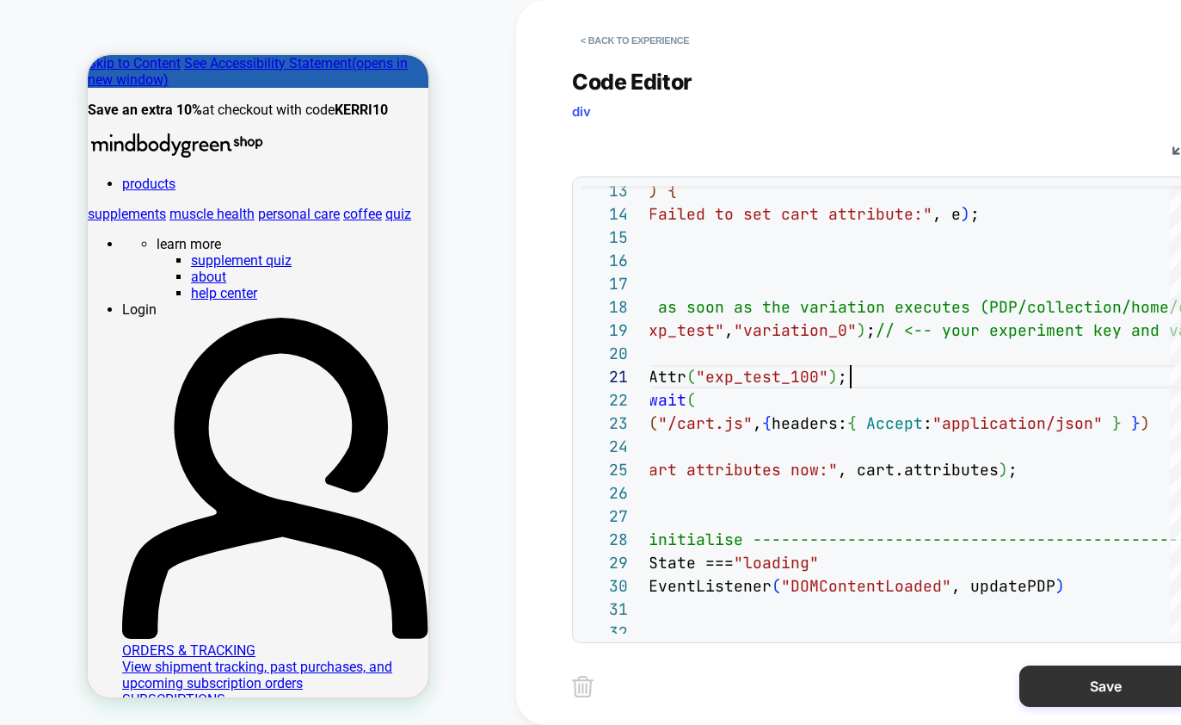
type textarea "**********"
click at [1086, 688] on button "Save" at bounding box center [1106, 685] width 172 height 41
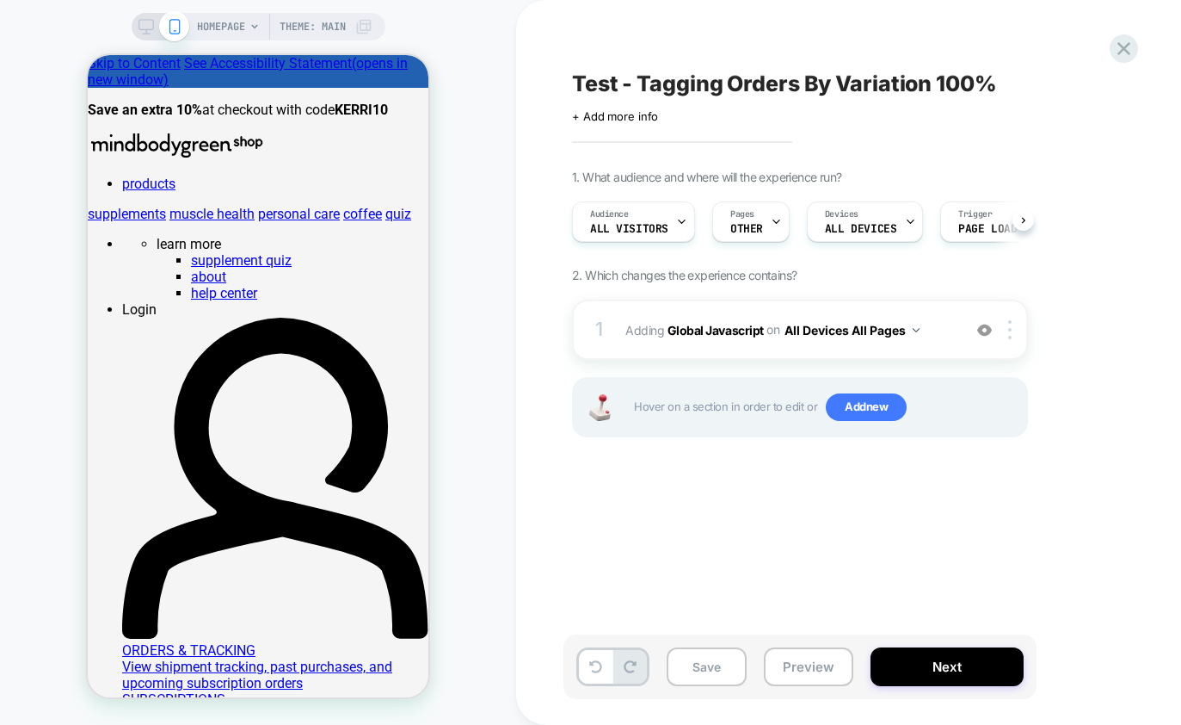
scroll to position [0, 1]
click at [760, 223] on div "Pages OTHER" at bounding box center [745, 221] width 67 height 39
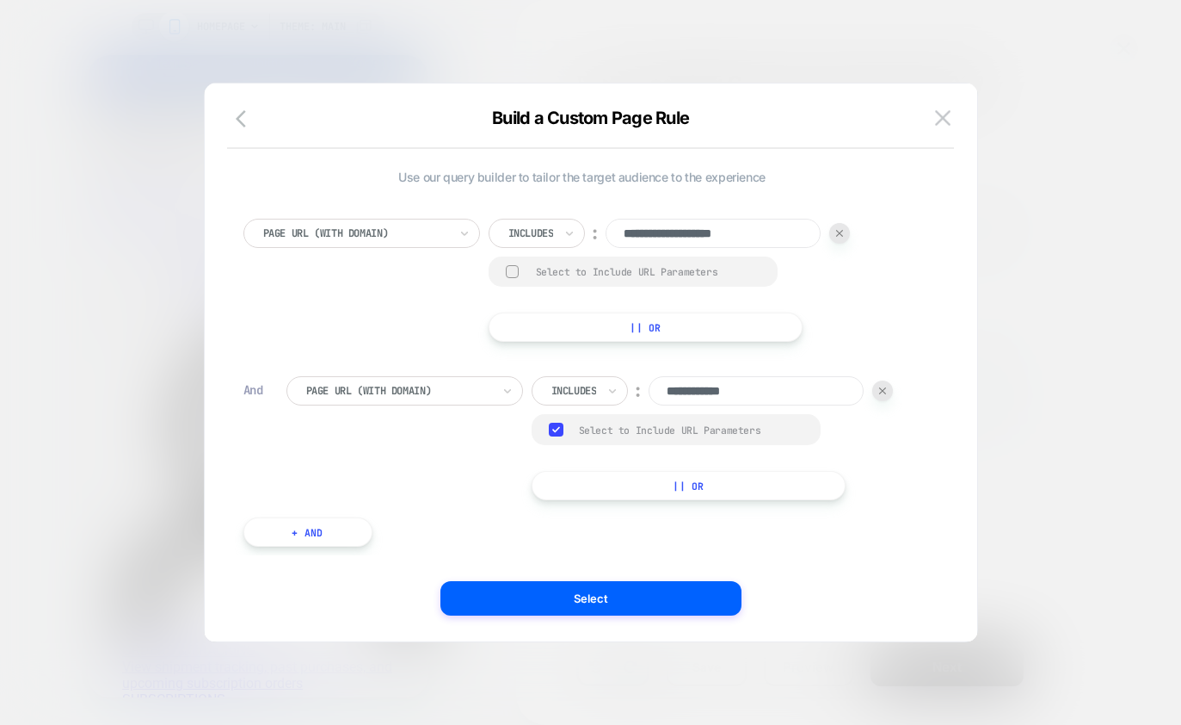
click at [1015, 331] on div at bounding box center [590, 362] width 1181 height 725
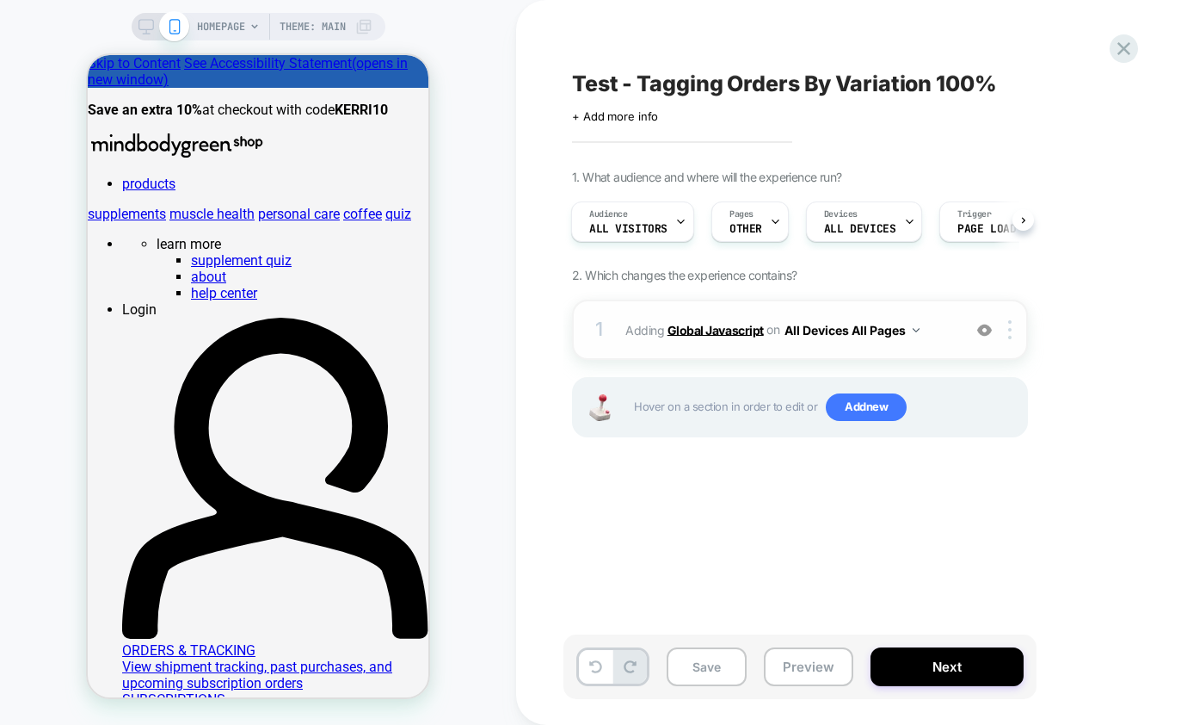
click at [724, 330] on b "Global Javascript" at bounding box center [716, 329] width 96 height 15
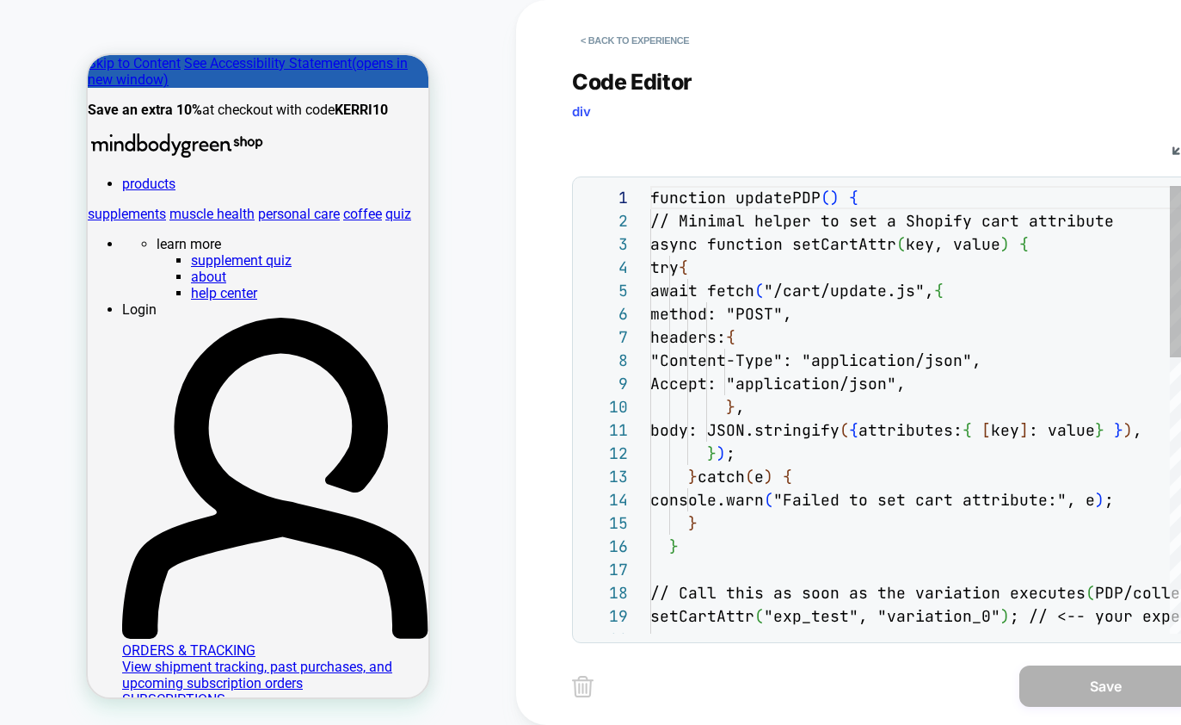
scroll to position [232, 0]
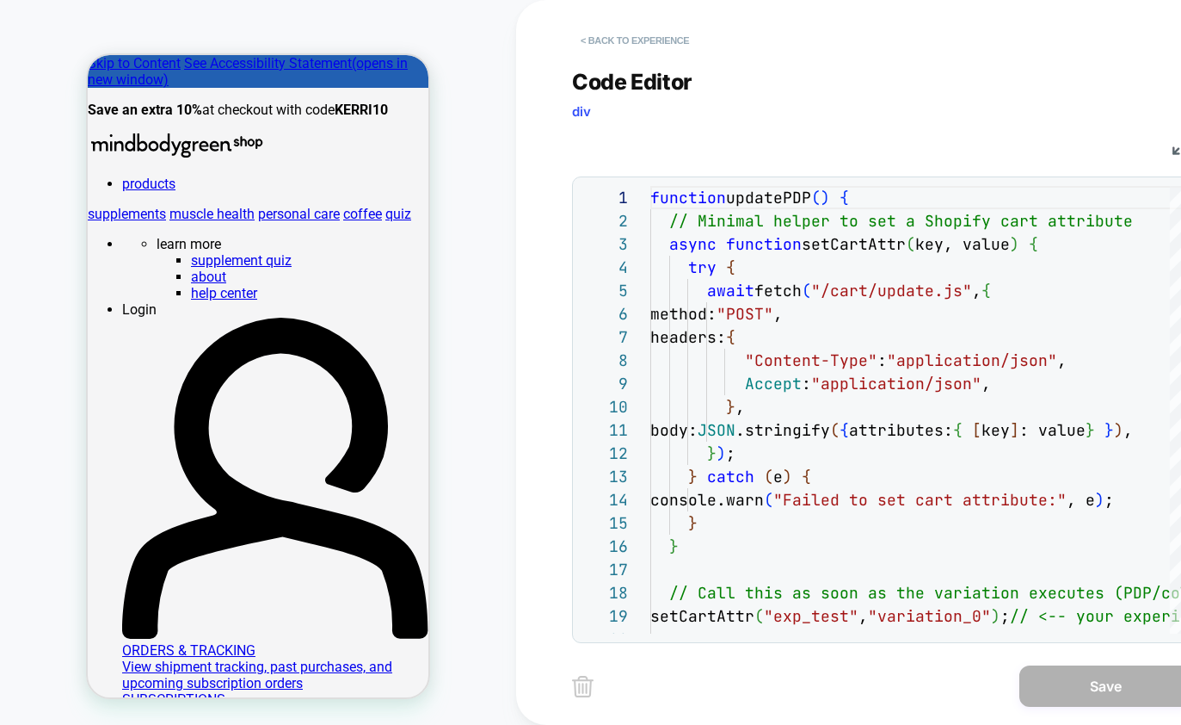
click at [607, 44] on button "< Back to experience" at bounding box center [635, 41] width 126 height 28
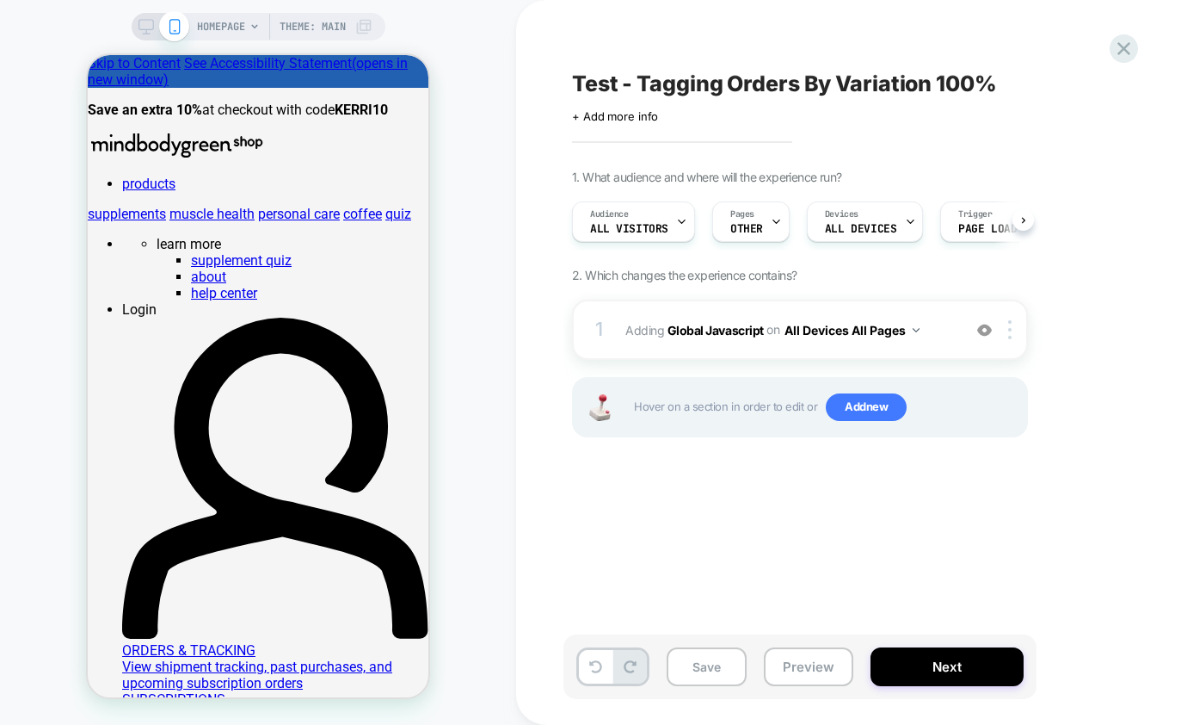
scroll to position [0, 1]
click at [731, 327] on b "Global Javascript" at bounding box center [716, 329] width 96 height 15
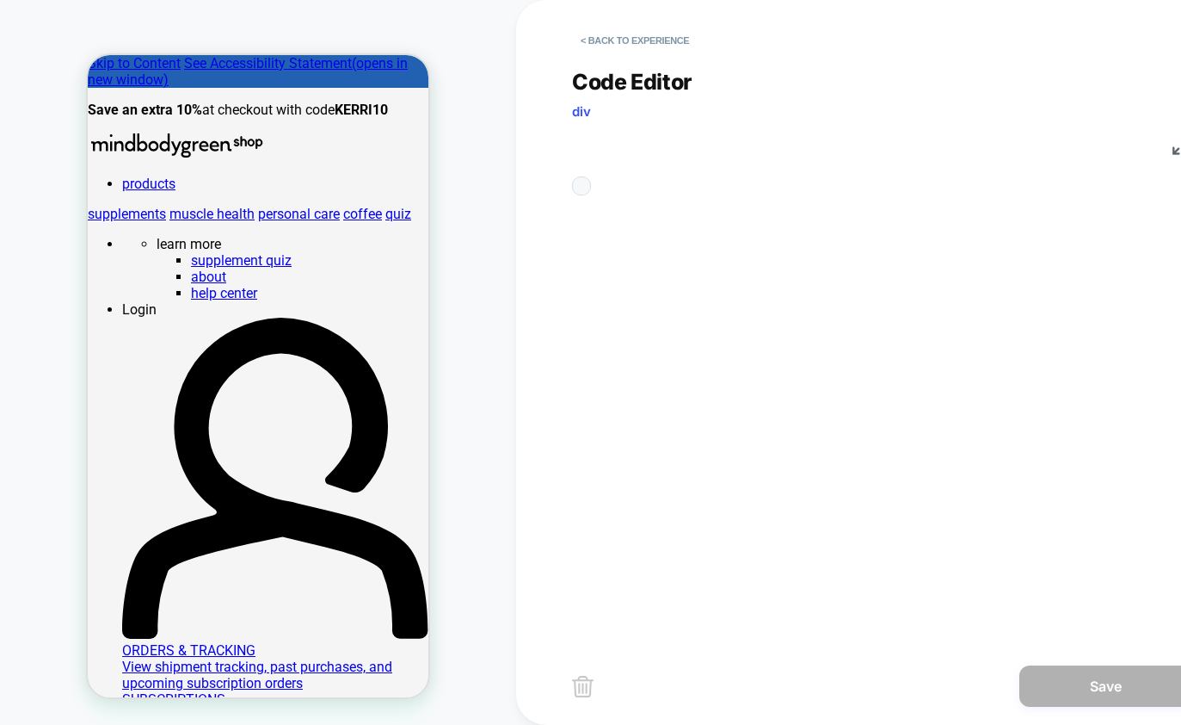
scroll to position [232, 0]
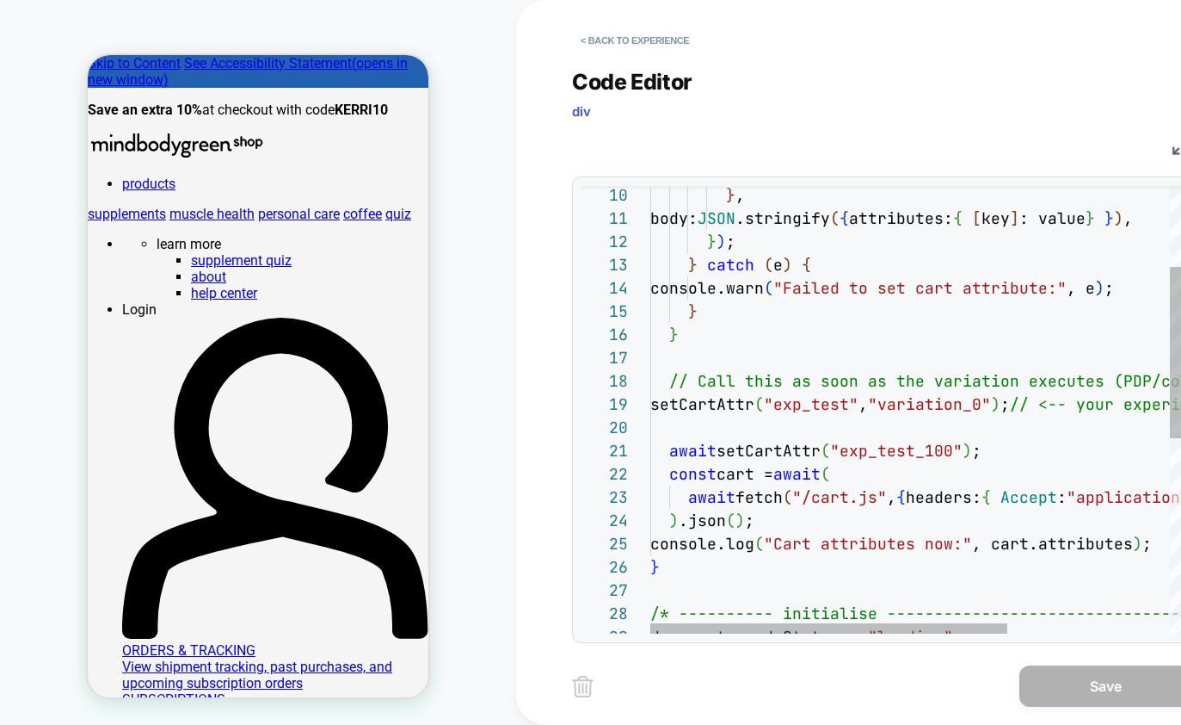
type textarea "**********"
click at [862, 403] on div "} , body: JSON .stringify ( { attributes: { [ key ] : value } } ) , } ) ; } cat…" at bounding box center [1038, 558] width 774 height 1168
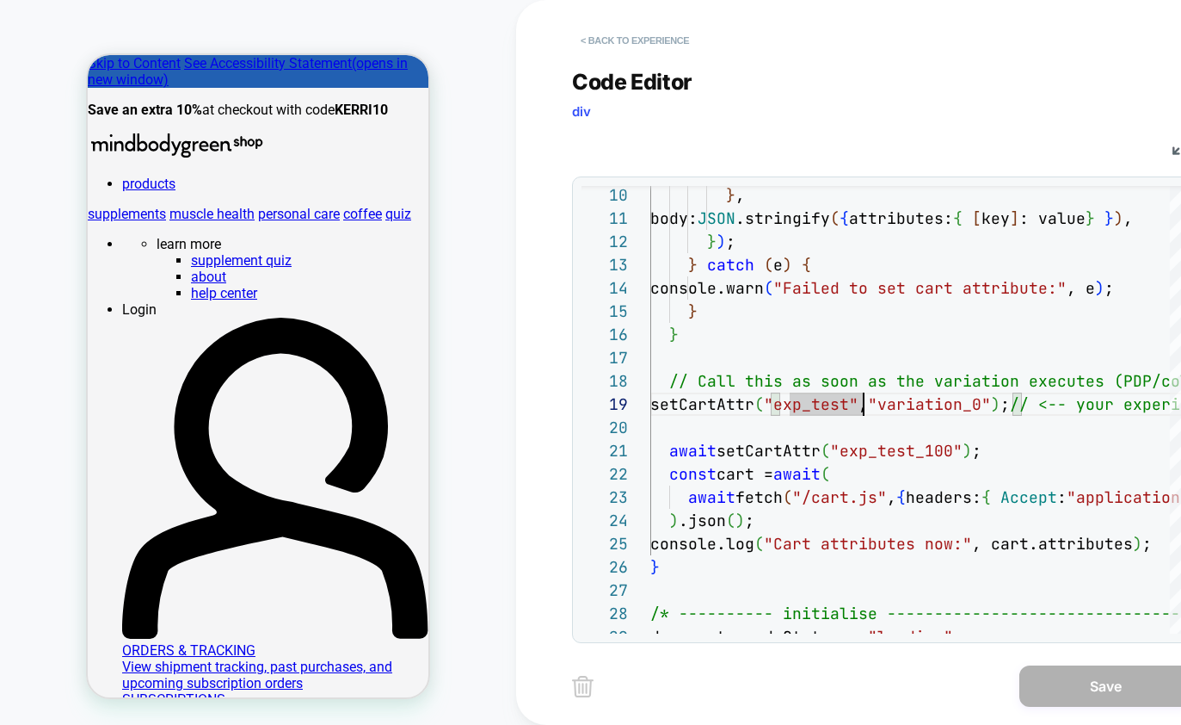
click at [618, 34] on button "< Back to experience" at bounding box center [635, 41] width 126 height 28
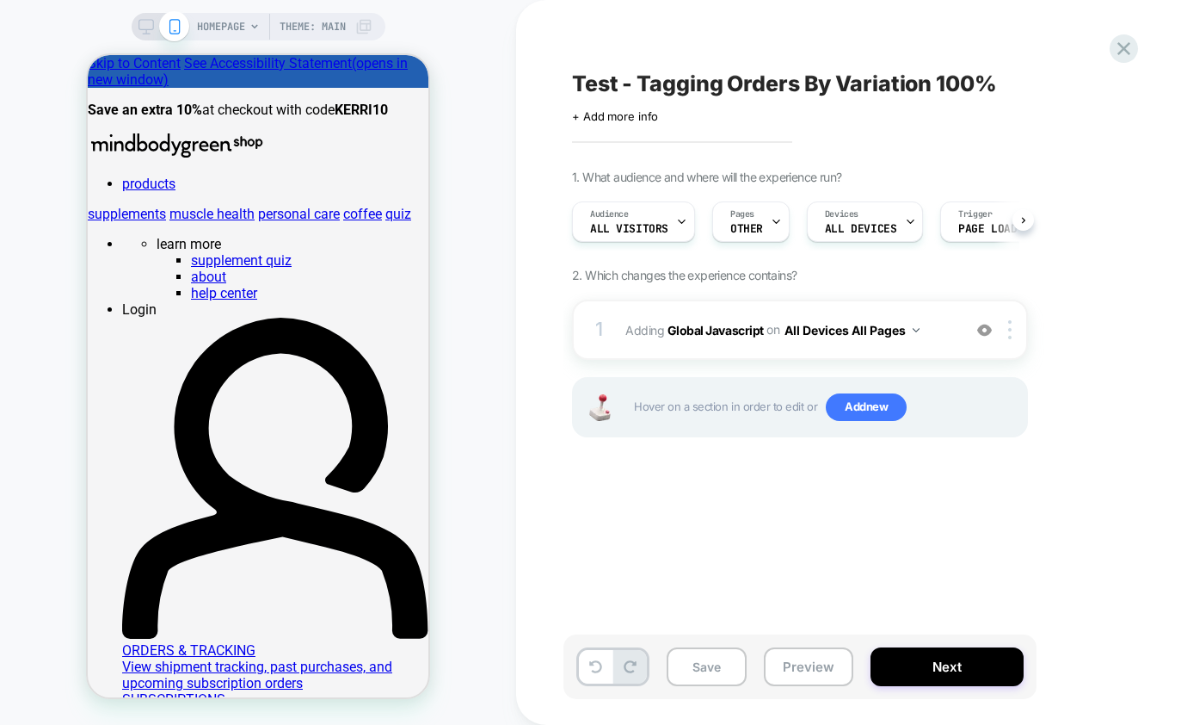
scroll to position [0, 1]
click at [725, 327] on b "Global Javascript" at bounding box center [716, 329] width 96 height 15
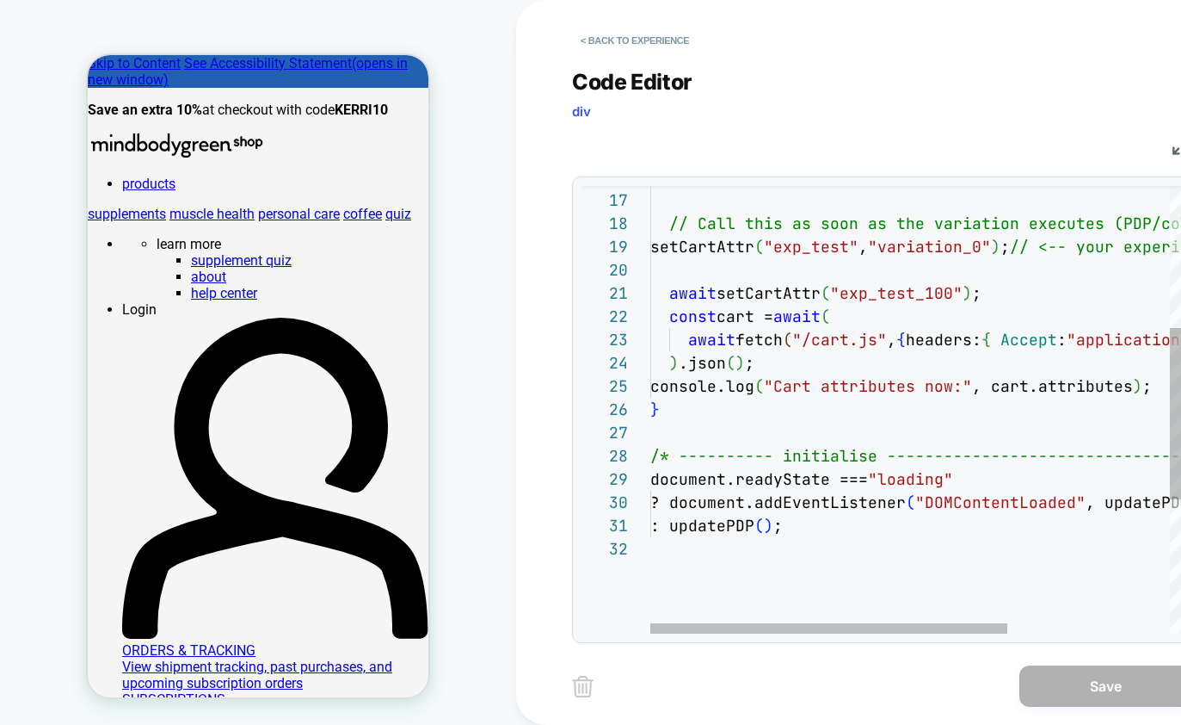
scroll to position [186, 213]
click at [867, 242] on div "setCartAttr ( "exp_test" , "variation_0" ) ; // <-- your experiment key and val…" at bounding box center [1038, 401] width 774 height 1168
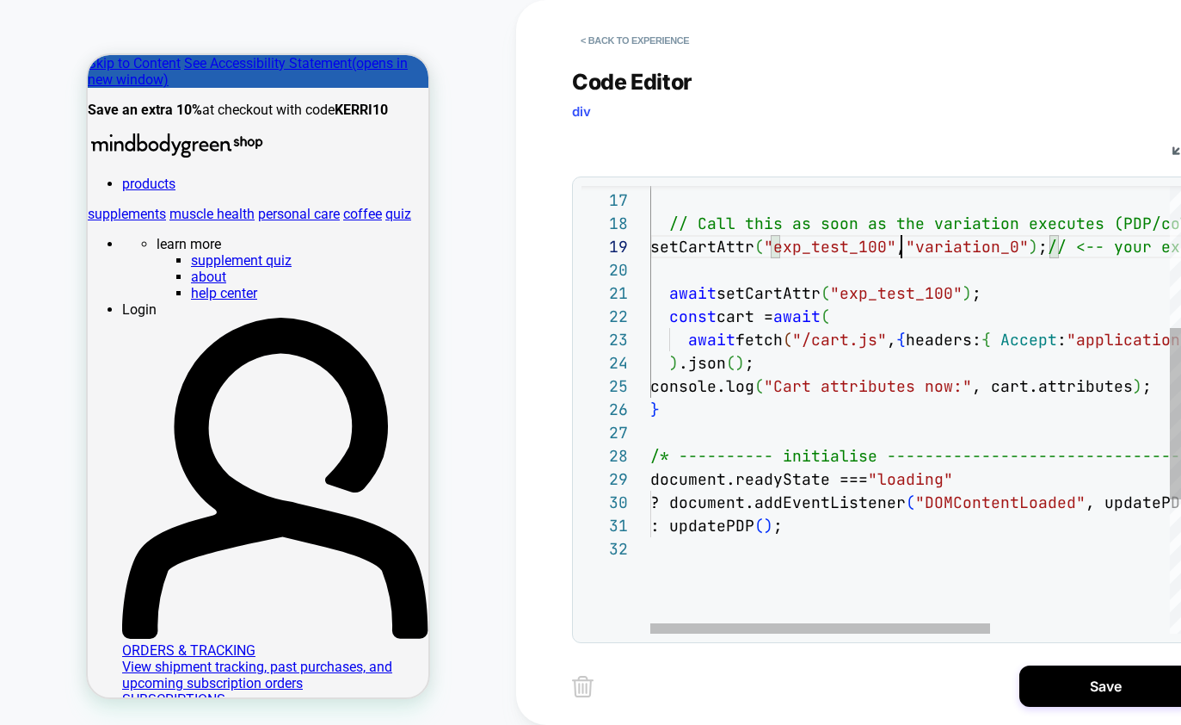
scroll to position [186, 251]
type textarea "**********"
click at [960, 668] on div "Save" at bounding box center [882, 685] width 620 height 43
drag, startPoint x: 960, startPoint y: 668, endPoint x: 1014, endPoint y: 668, distance: 53.4
click at [962, 668] on div "Save" at bounding box center [882, 685] width 620 height 43
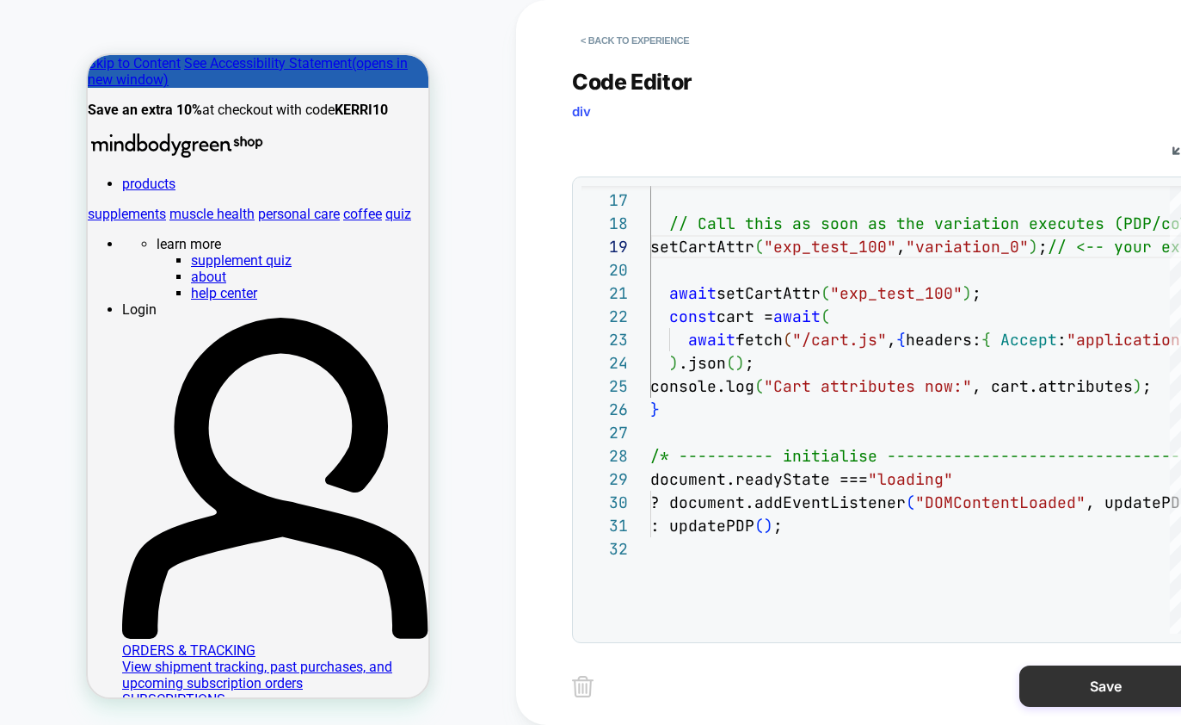
click at [1052, 682] on button "Save" at bounding box center [1106, 685] width 172 height 41
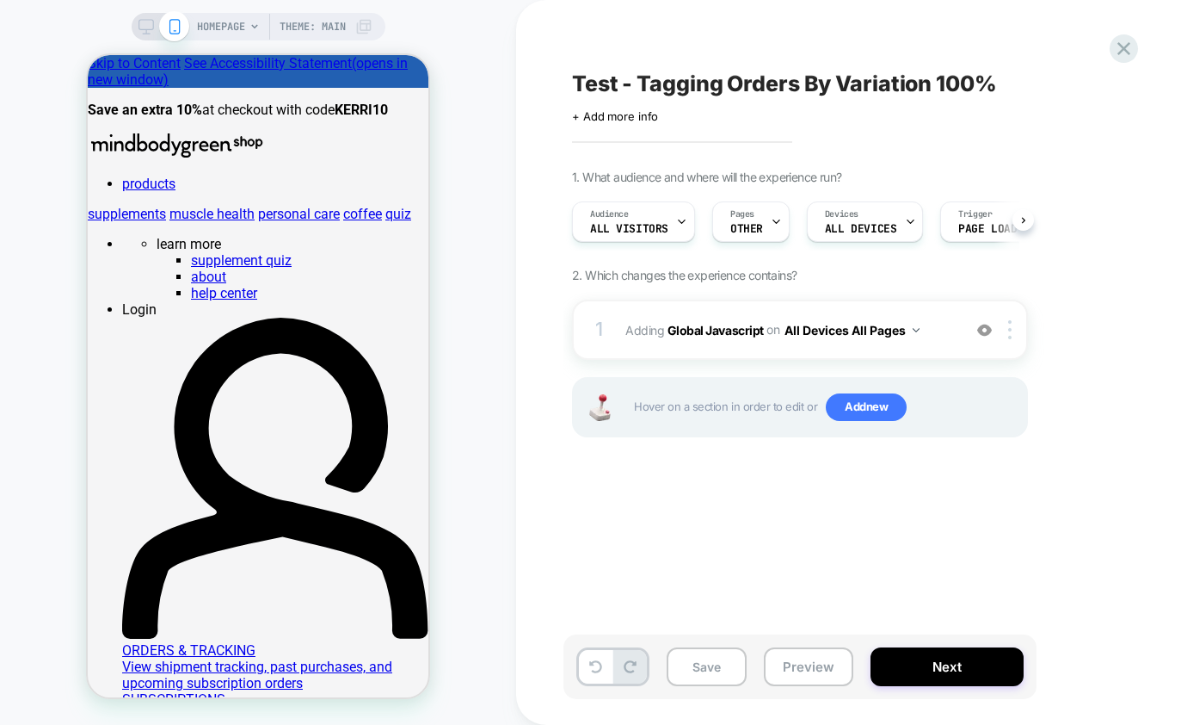
scroll to position [0, 1]
click at [936, 656] on button "Next" at bounding box center [947, 666] width 153 height 39
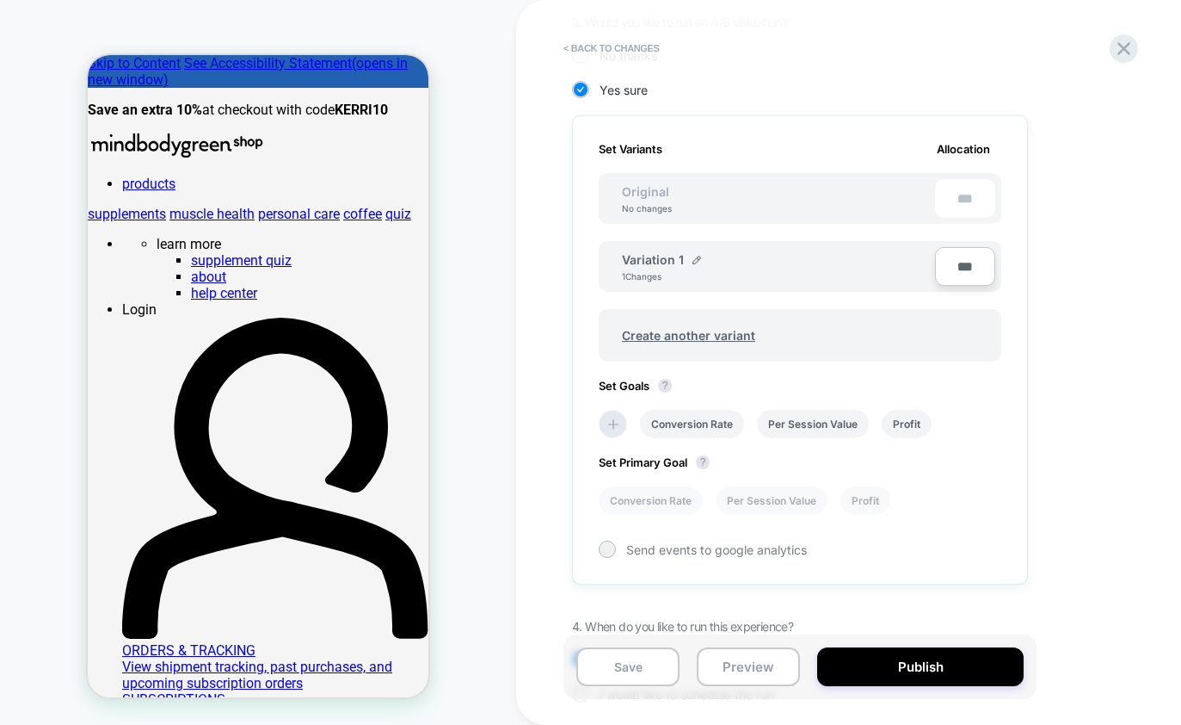
scroll to position [541, 0]
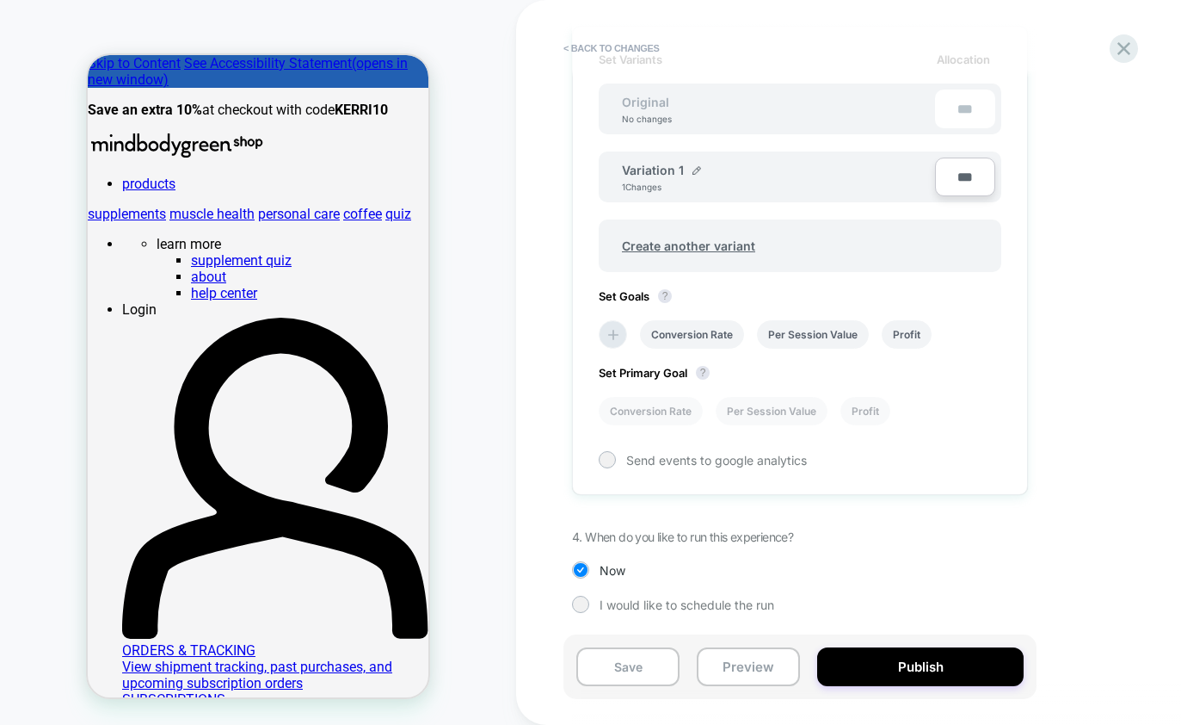
click at [977, 178] on input "***" at bounding box center [965, 176] width 60 height 39
type input "***"
type input "**"
type input "***"
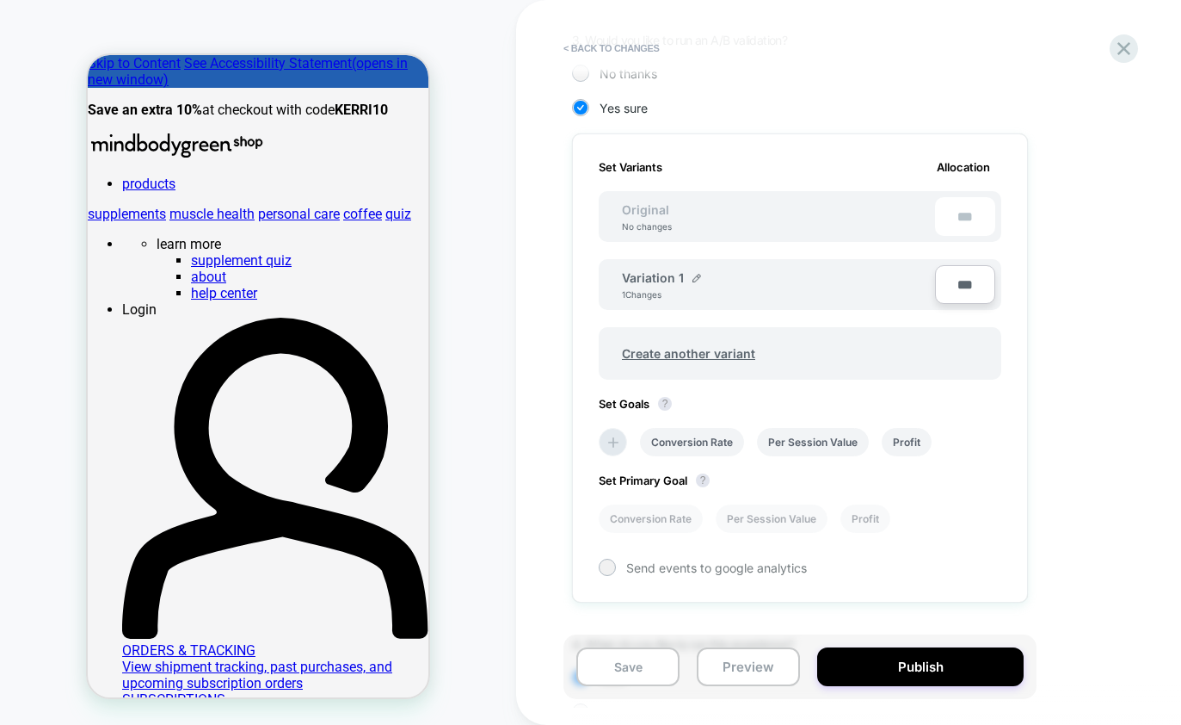
type input "***"
click at [607, 77] on span "No thanks" at bounding box center [629, 73] width 58 height 15
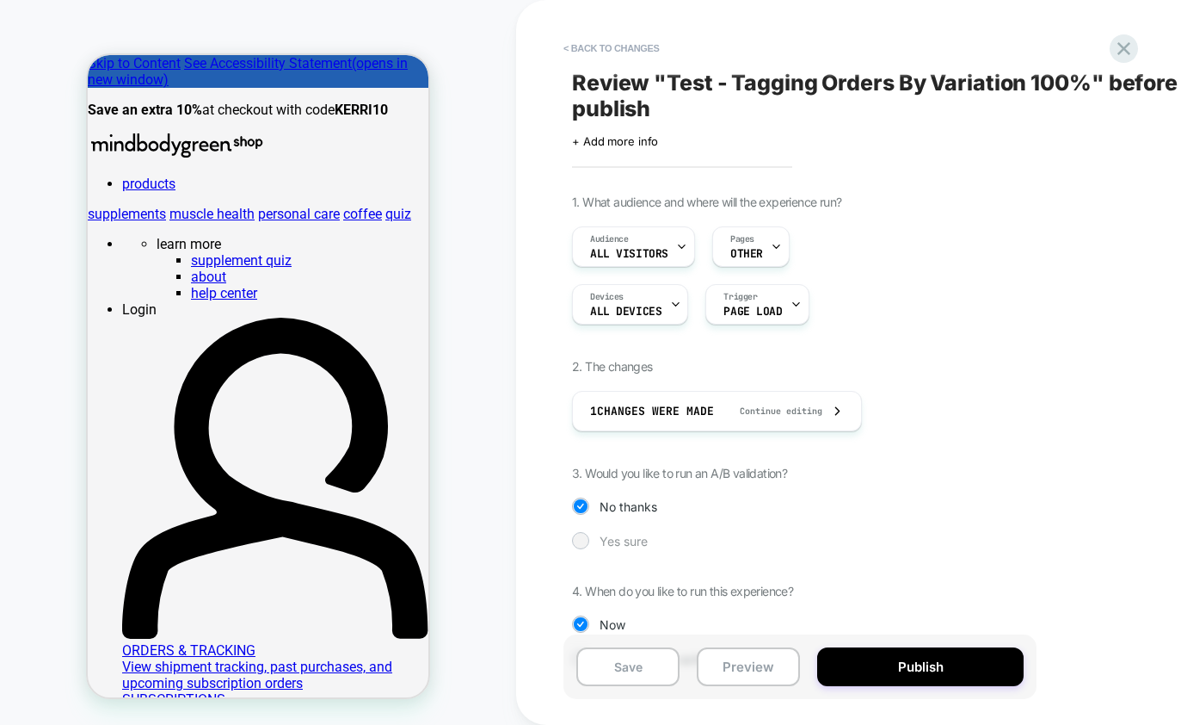
scroll to position [0, 0]
click at [940, 663] on button "Publish" at bounding box center [920, 666] width 207 height 39
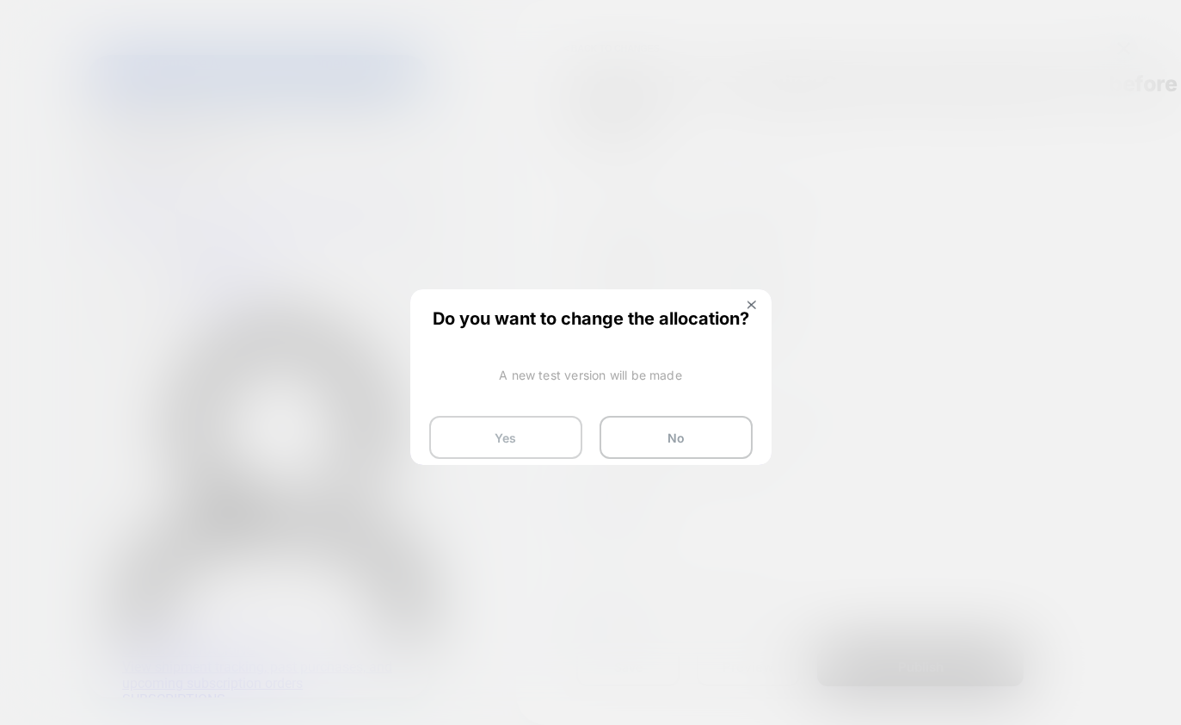
click at [558, 441] on button "Yes" at bounding box center [505, 437] width 153 height 43
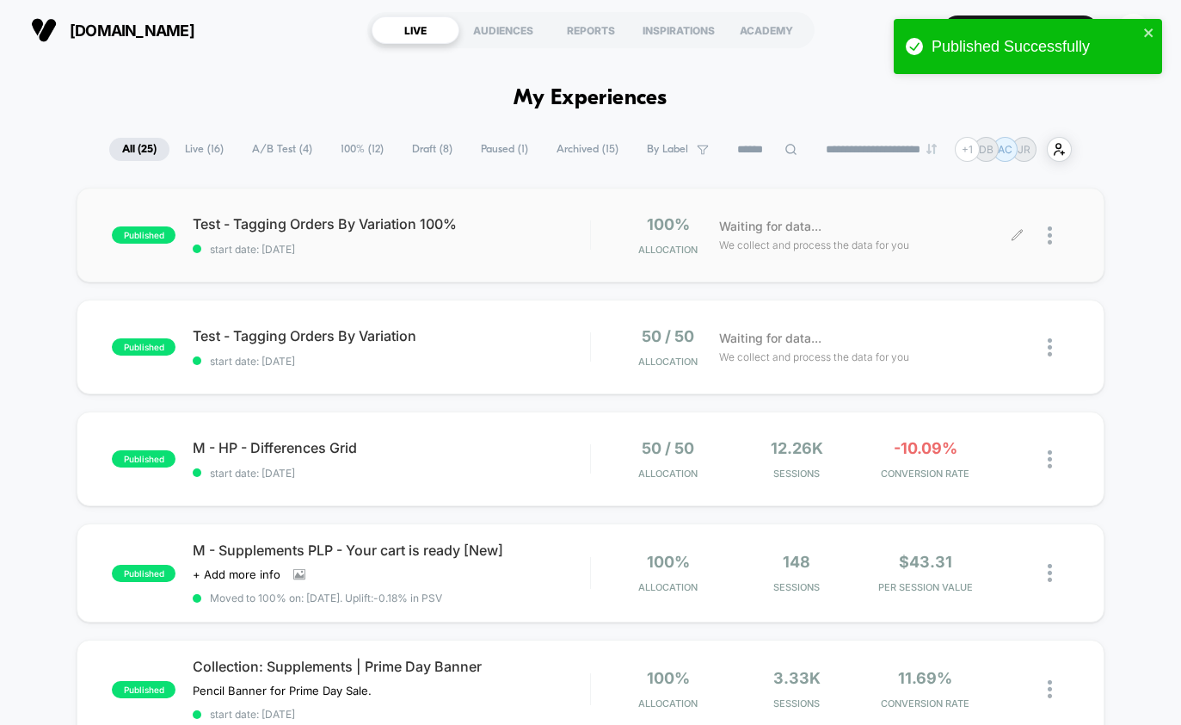
click at [1019, 231] on icon at bounding box center [1018, 235] width 10 height 10
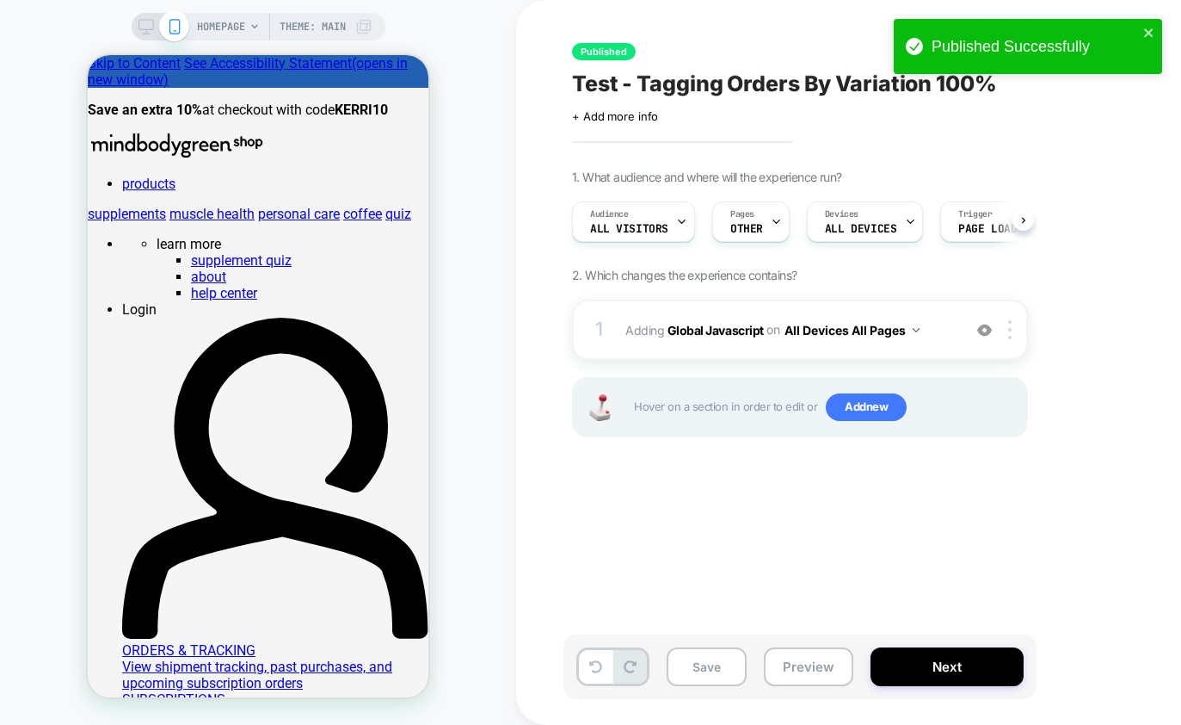
scroll to position [0, 1]
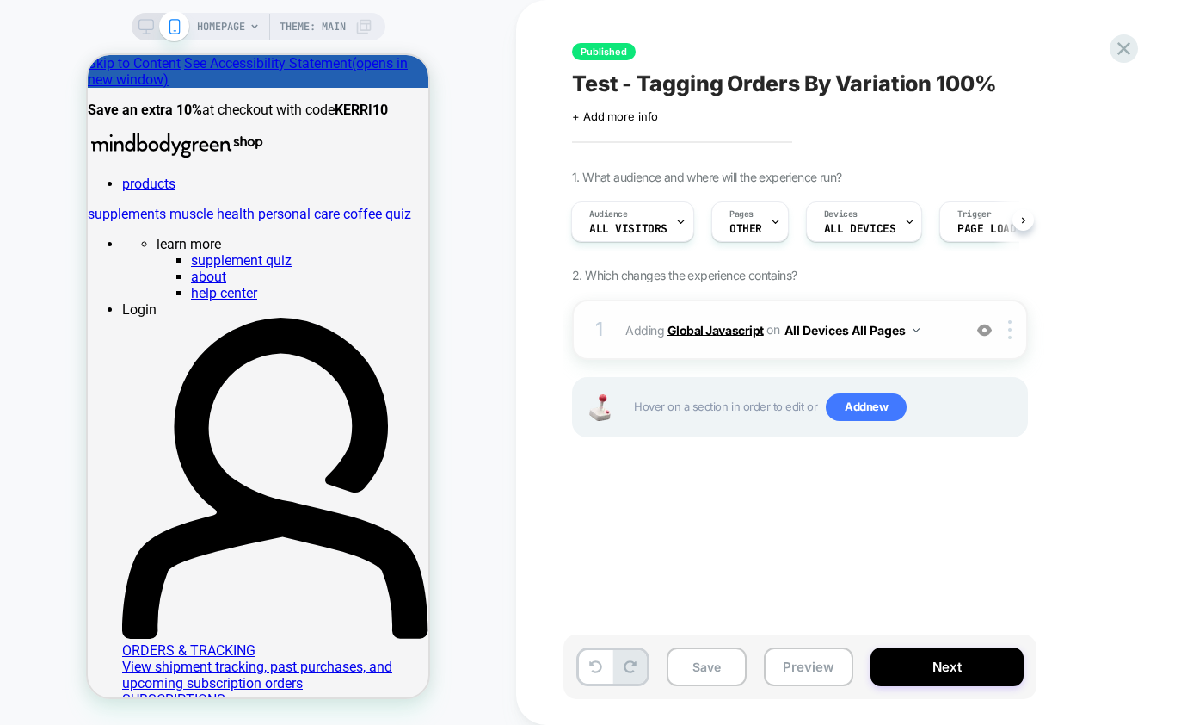
click at [705, 328] on b "Global Javascript" at bounding box center [716, 329] width 96 height 15
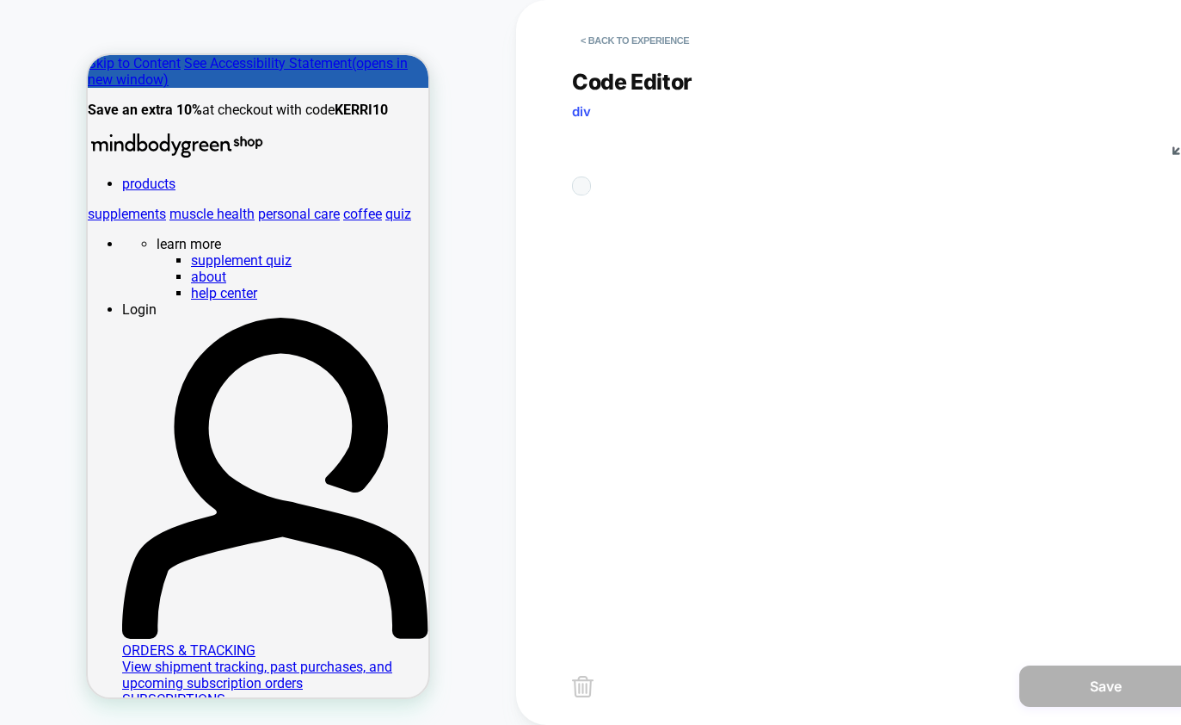
scroll to position [232, 0]
